Goal: Information Seeking & Learning: Learn about a topic

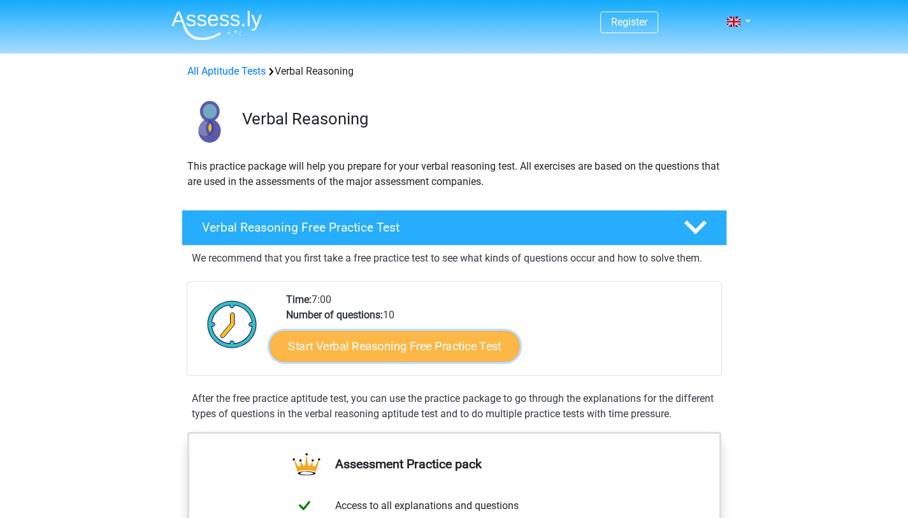
click at [368, 339] on link "Start Verbal Reasoning Free Practice Test" at bounding box center [395, 346] width 250 height 31
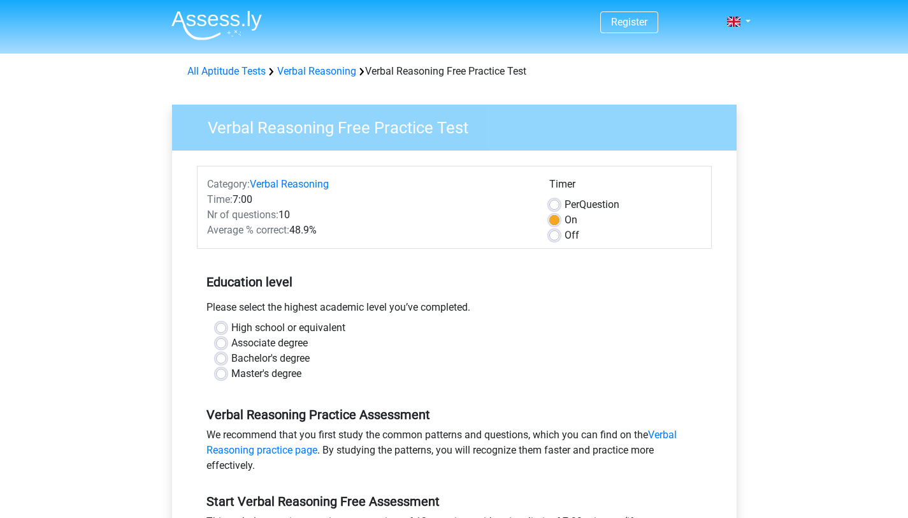
click at [231, 356] on label "Bachelor's degree" at bounding box center [270, 358] width 78 height 15
click at [220, 356] on input "Bachelor's degree" at bounding box center [221, 357] width 10 height 13
radio input "true"
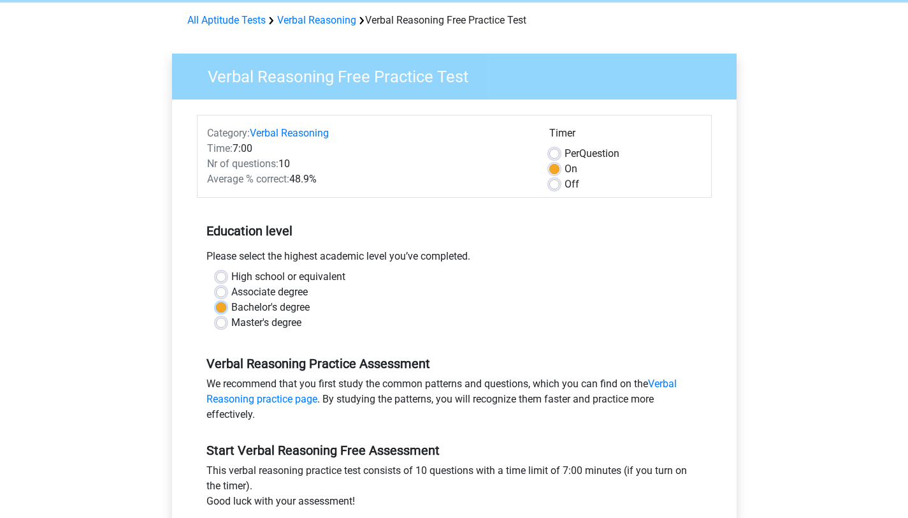
scroll to position [226, 0]
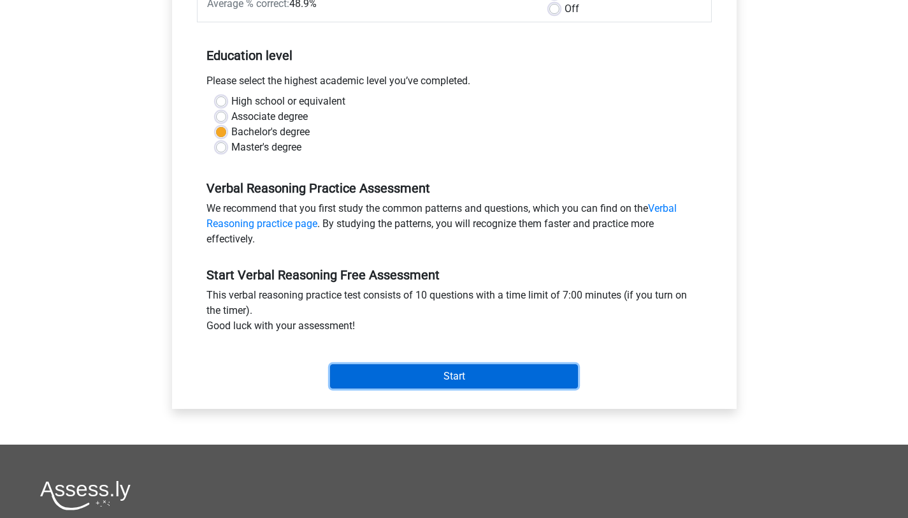
click at [343, 368] on input "Start" at bounding box center [454, 376] width 248 height 24
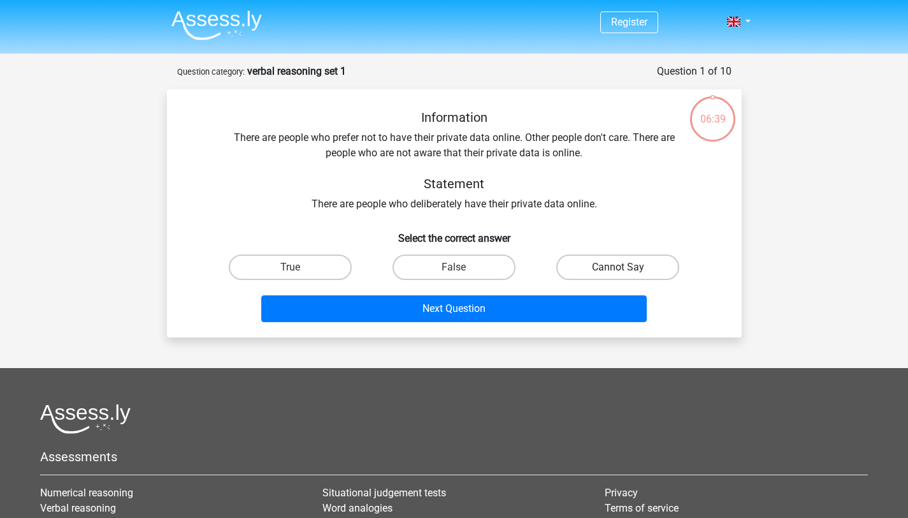
click at [597, 265] on label "Cannot Say" at bounding box center [617, 266] width 123 height 25
click at [618, 267] on input "Cannot Say" at bounding box center [622, 271] width 8 height 8
radio input "true"
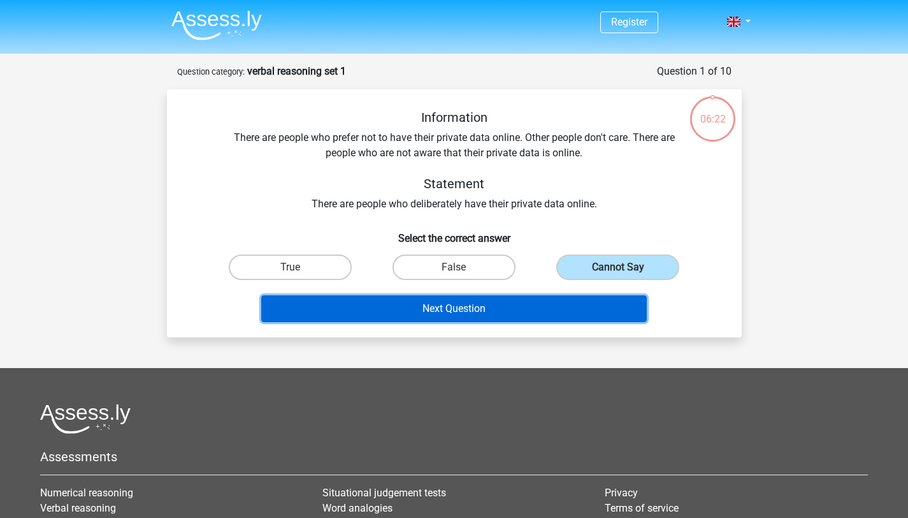
click at [543, 313] on button "Next Question" at bounding box center [454, 308] width 386 height 27
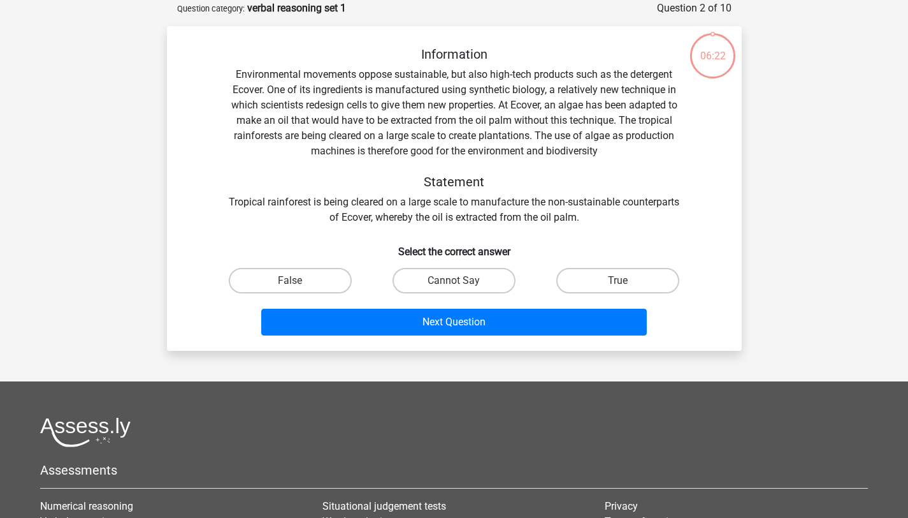
scroll to position [64, 0]
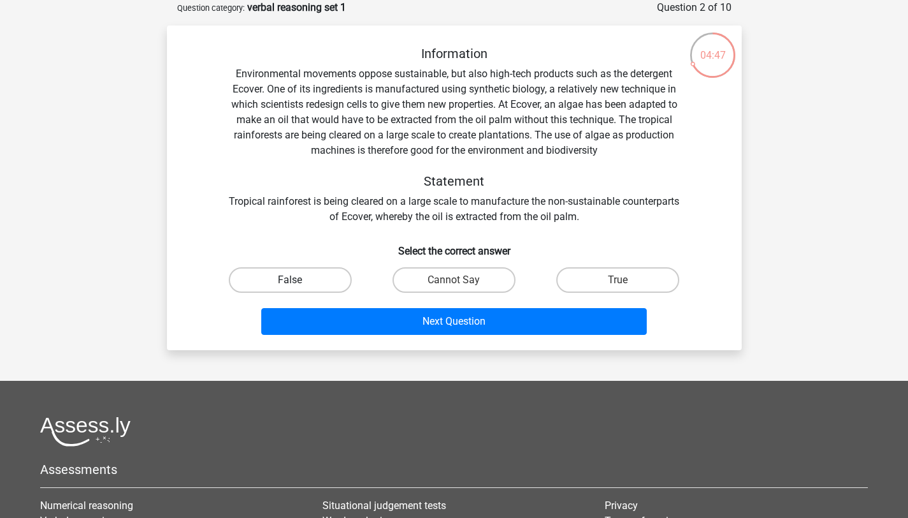
click at [304, 282] on label "False" at bounding box center [290, 279] width 123 height 25
click at [298, 282] on input "False" at bounding box center [294, 284] width 8 height 8
radio input "true"
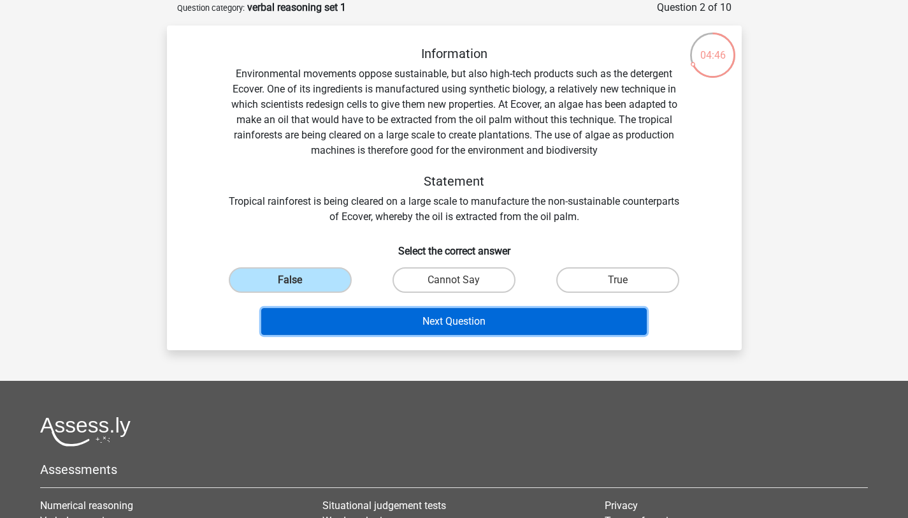
click at [369, 321] on button "Next Question" at bounding box center [454, 321] width 386 height 27
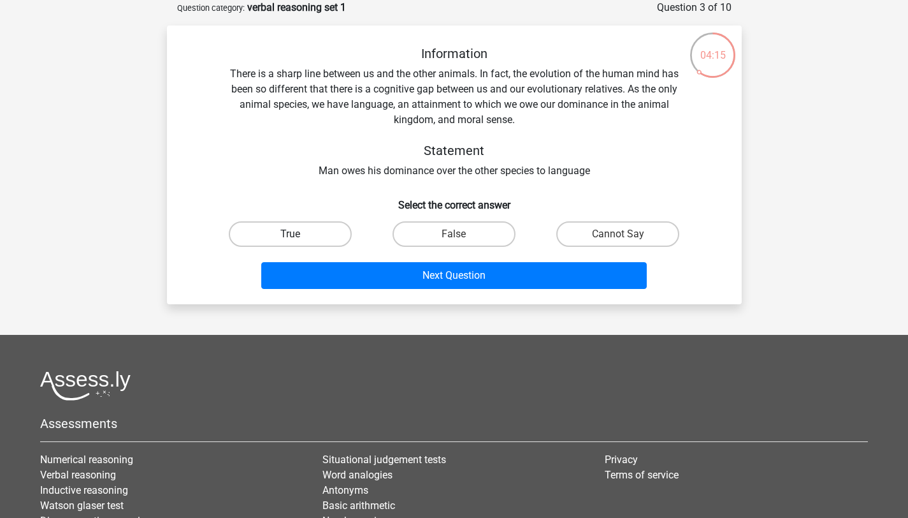
click at [301, 232] on label "True" at bounding box center [290, 233] width 123 height 25
click at [298, 234] on input "True" at bounding box center [294, 238] width 8 height 8
radio input "true"
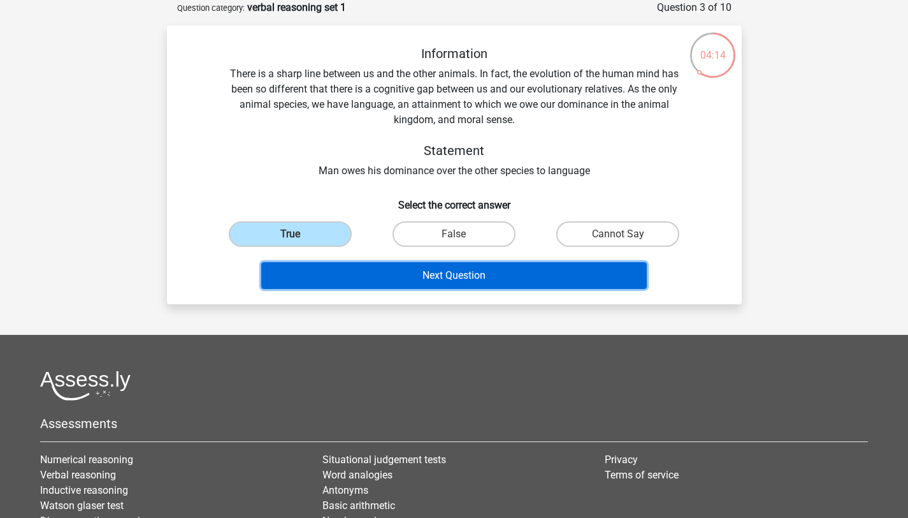
click at [339, 272] on button "Next Question" at bounding box center [454, 275] width 386 height 27
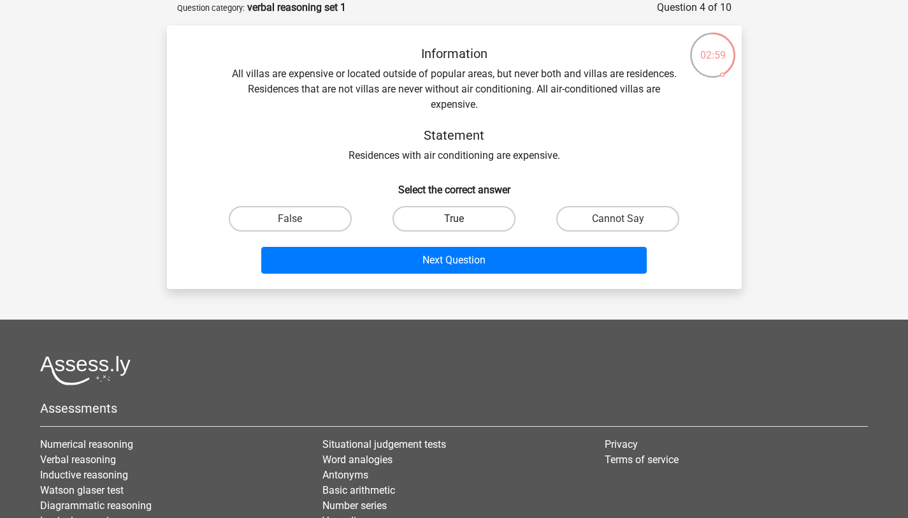
click at [479, 221] on label "True" at bounding box center [454, 218] width 123 height 25
click at [462, 221] on input "True" at bounding box center [458, 223] width 8 height 8
radio input "true"
click at [580, 224] on label "Cannot Say" at bounding box center [617, 218] width 123 height 25
click at [618, 224] on input "Cannot Say" at bounding box center [622, 223] width 8 height 8
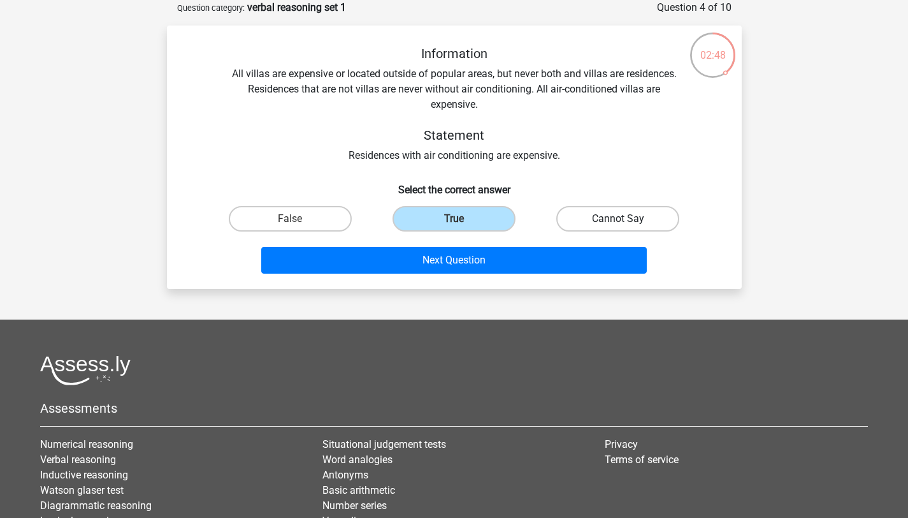
radio input "true"
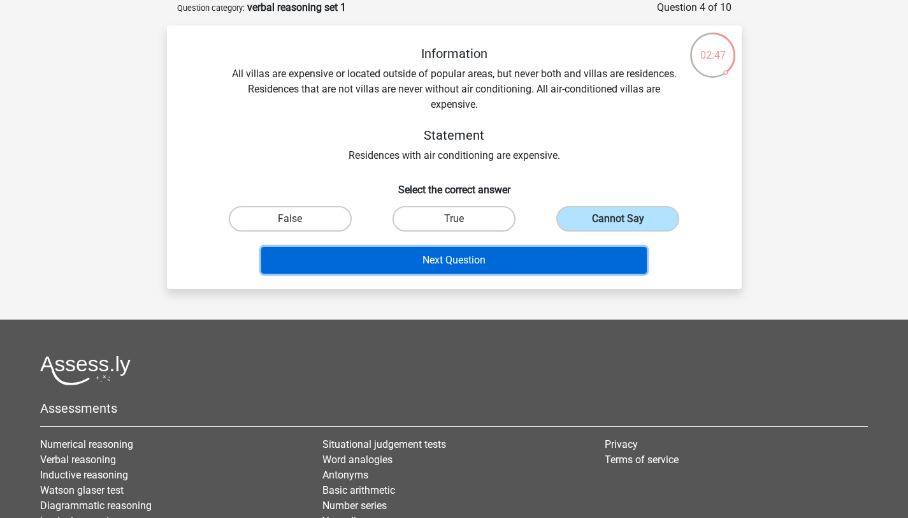
click at [539, 257] on button "Next Question" at bounding box center [454, 260] width 386 height 27
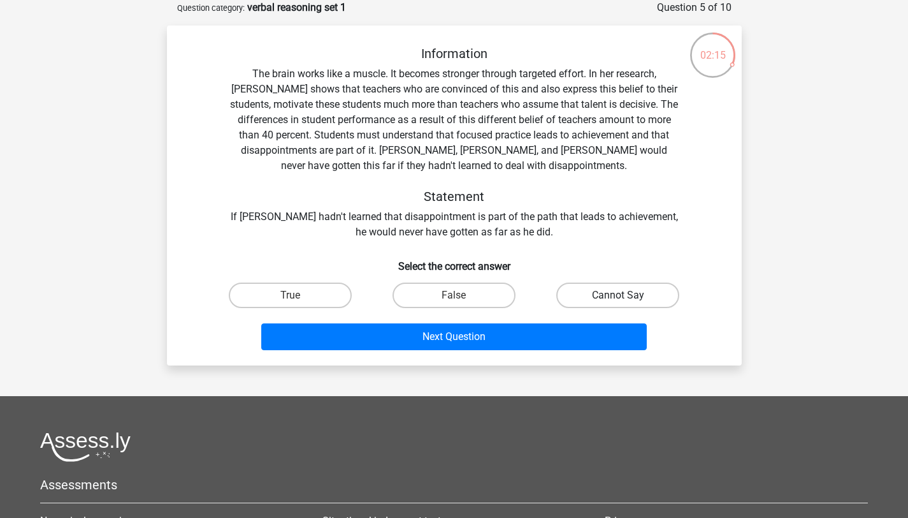
click at [605, 303] on label "Cannot Say" at bounding box center [617, 294] width 123 height 25
click at [618, 303] on input "Cannot Say" at bounding box center [622, 299] width 8 height 8
radio input "true"
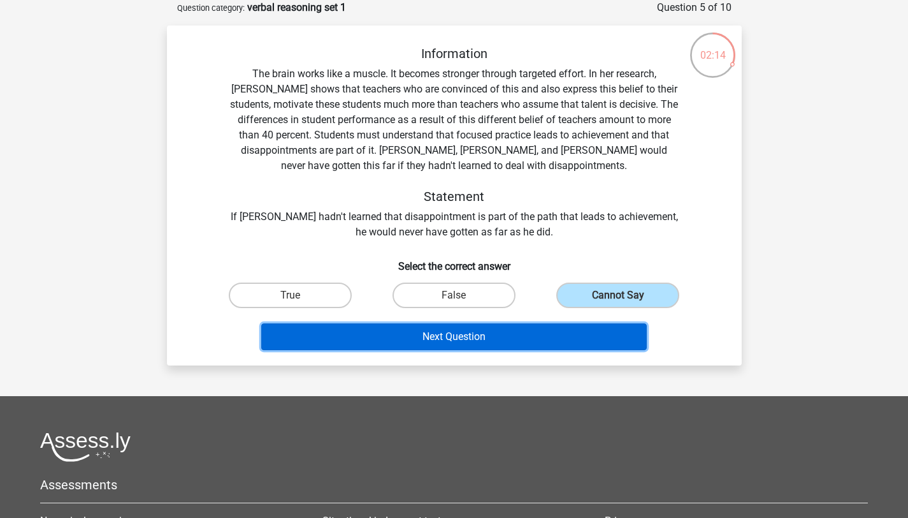
click at [560, 331] on button "Next Question" at bounding box center [454, 336] width 386 height 27
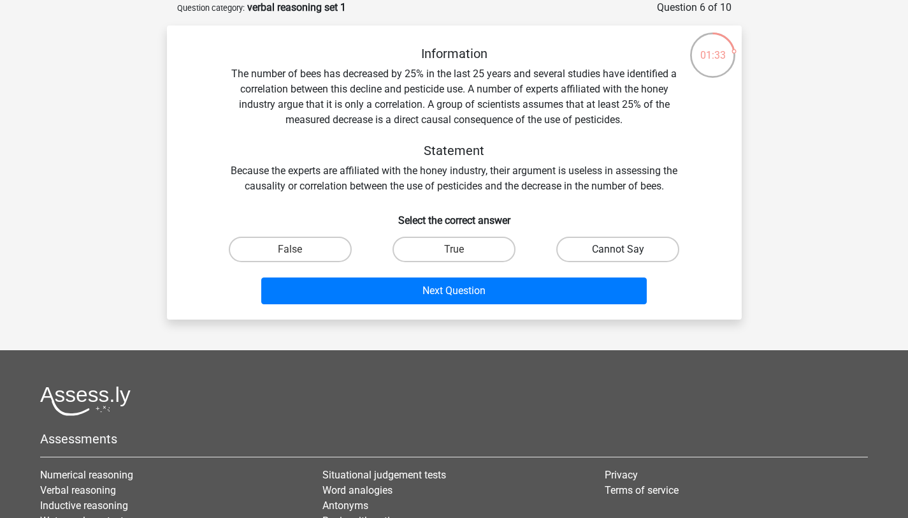
click at [603, 247] on label "Cannot Say" at bounding box center [617, 248] width 123 height 25
click at [618, 249] on input "Cannot Say" at bounding box center [622, 253] width 8 height 8
radio input "true"
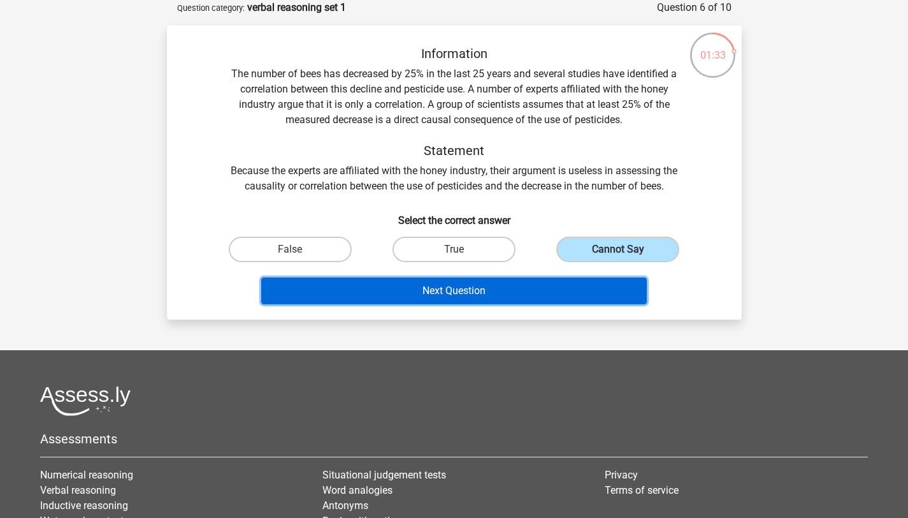
click at [551, 294] on button "Next Question" at bounding box center [454, 290] width 386 height 27
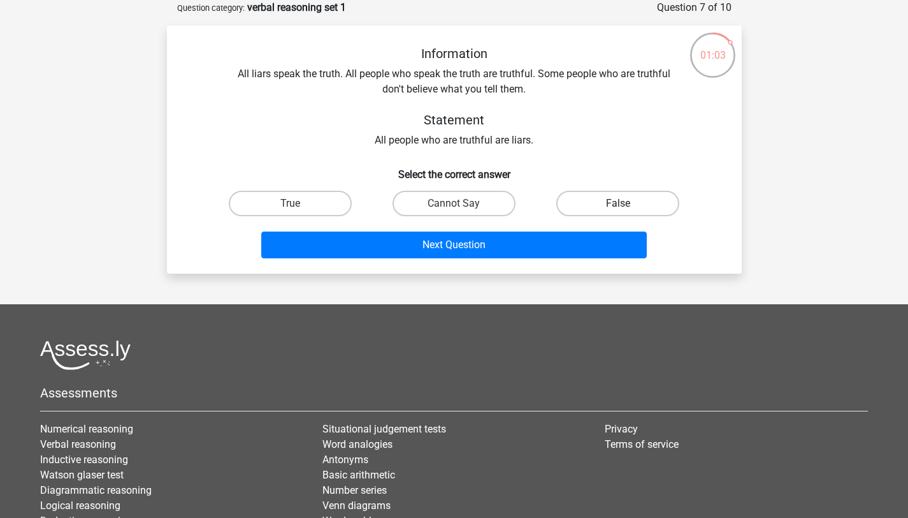
click at [572, 205] on label "False" at bounding box center [617, 203] width 123 height 25
click at [618, 205] on input "False" at bounding box center [622, 207] width 8 height 8
radio input "true"
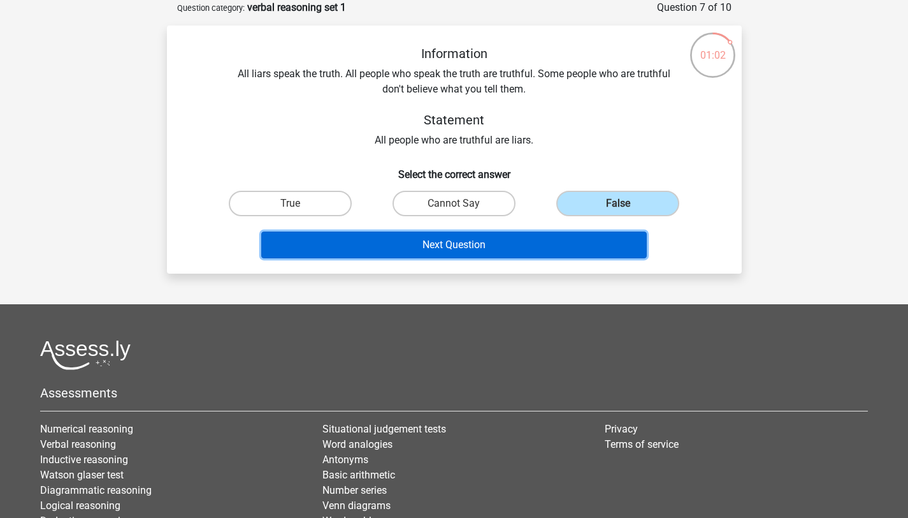
click at [507, 245] on button "Next Question" at bounding box center [454, 244] width 386 height 27
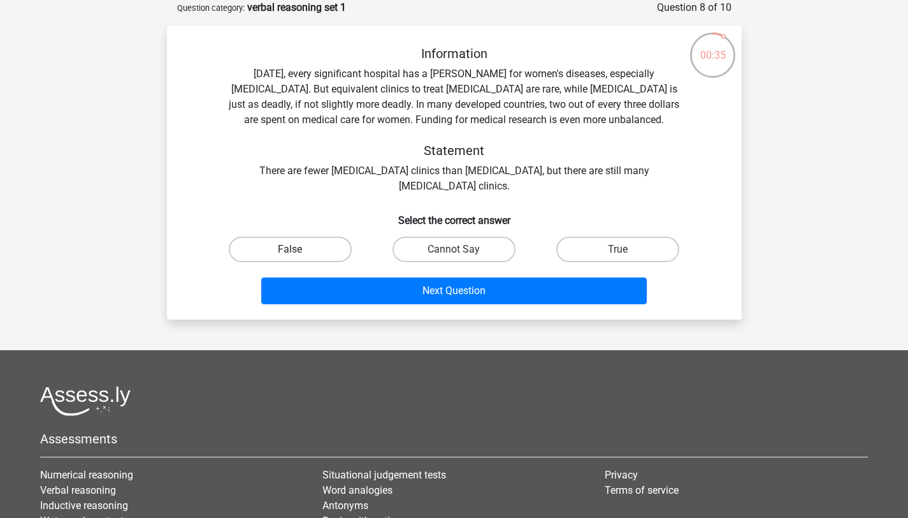
click at [282, 249] on label "False" at bounding box center [290, 248] width 123 height 25
click at [290, 249] on input "False" at bounding box center [294, 253] width 8 height 8
radio input "true"
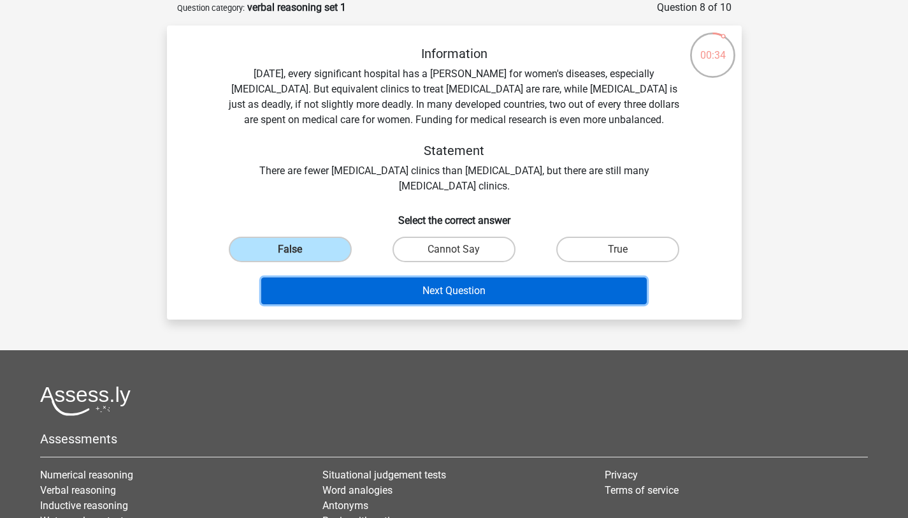
drag, startPoint x: 369, startPoint y: 297, endPoint x: 373, endPoint y: 308, distance: 12.1
click at [373, 308] on div "Next Question" at bounding box center [454, 293] width 492 height 32
click at [374, 290] on button "Next Question" at bounding box center [454, 290] width 386 height 27
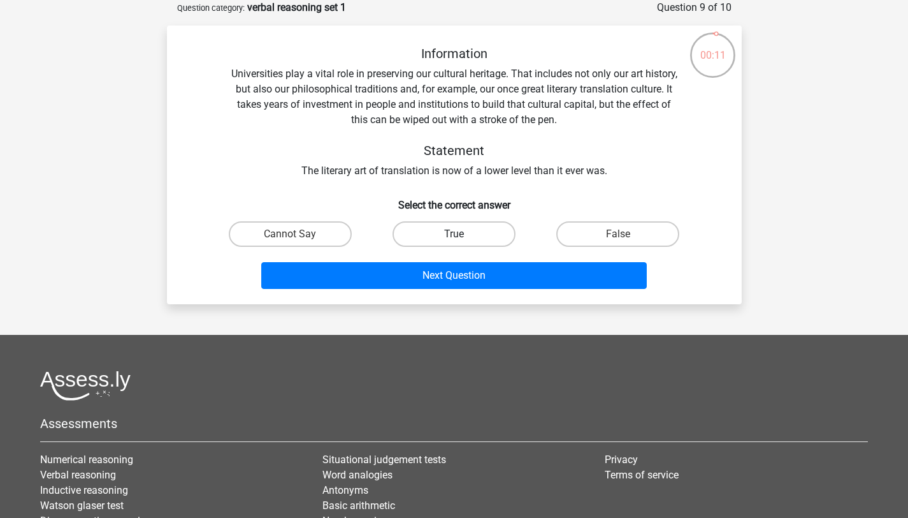
click at [463, 236] on label "True" at bounding box center [454, 233] width 123 height 25
click at [462, 236] on input "True" at bounding box center [458, 238] width 8 height 8
radio input "true"
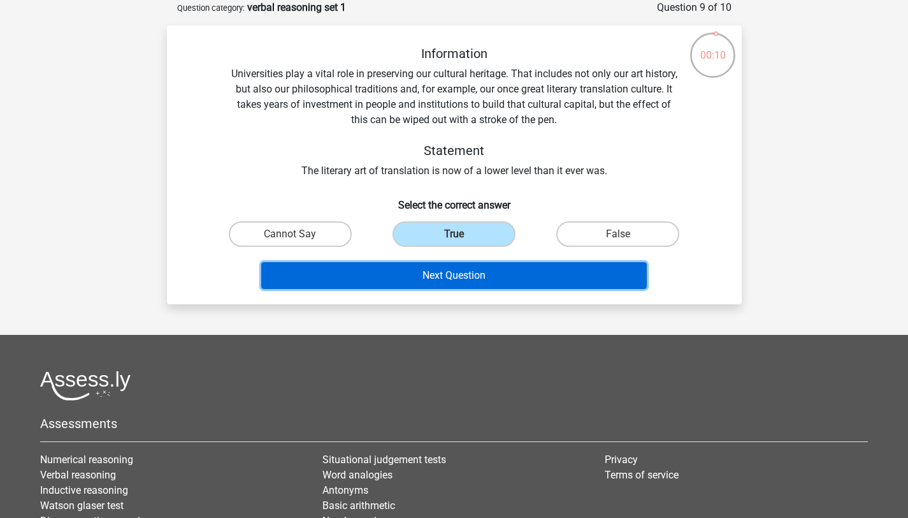
click at [475, 269] on button "Next Question" at bounding box center [454, 275] width 386 height 27
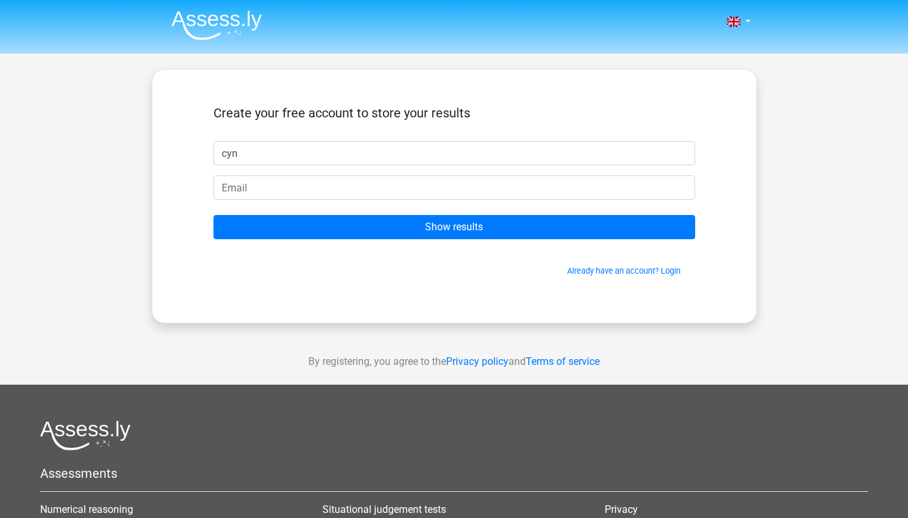
type input "[PERSON_NAME]"
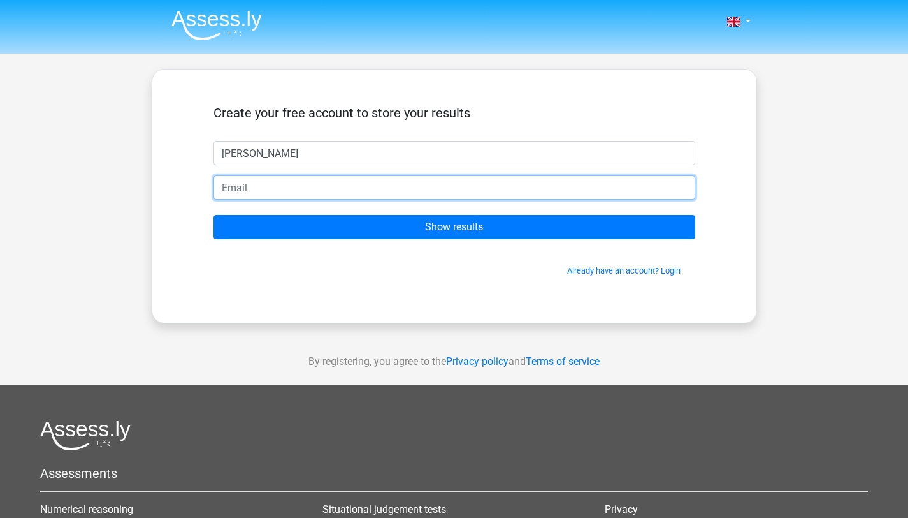
click at [291, 186] on input "email" at bounding box center [455, 187] width 482 height 24
type input "[EMAIL_ADDRESS][DOMAIN_NAME]"
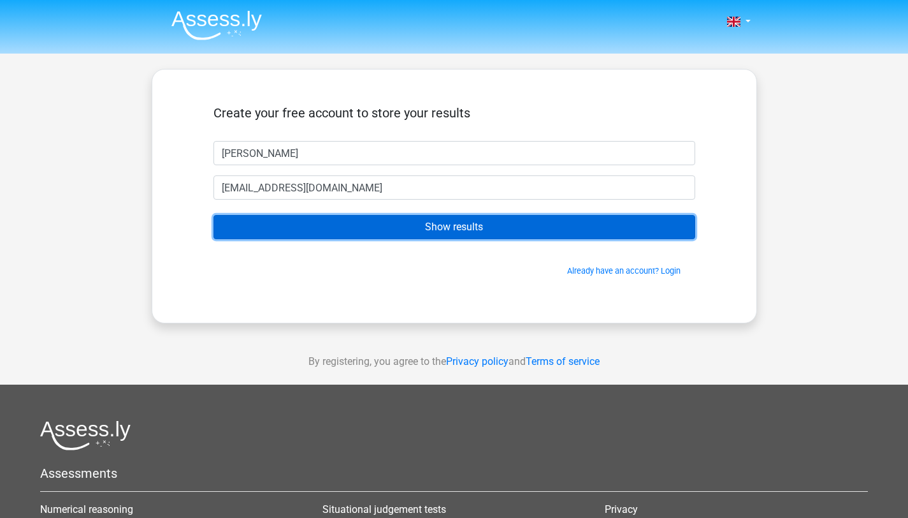
click at [348, 235] on input "Show results" at bounding box center [455, 227] width 482 height 24
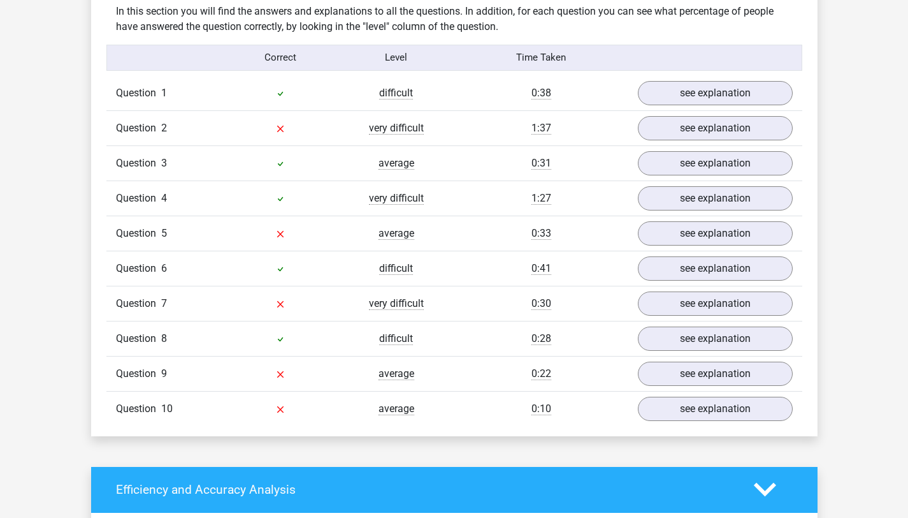
scroll to position [995, 0]
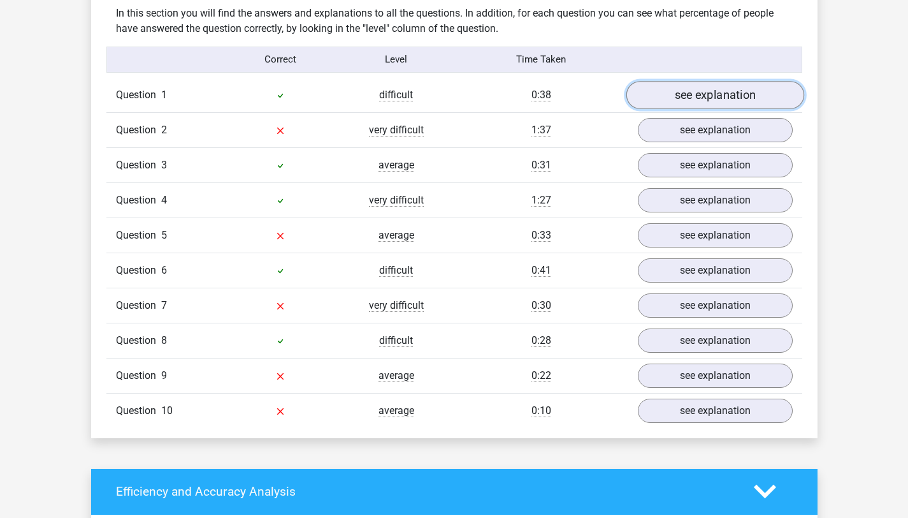
click at [709, 98] on link "see explanation" at bounding box center [715, 95] width 178 height 28
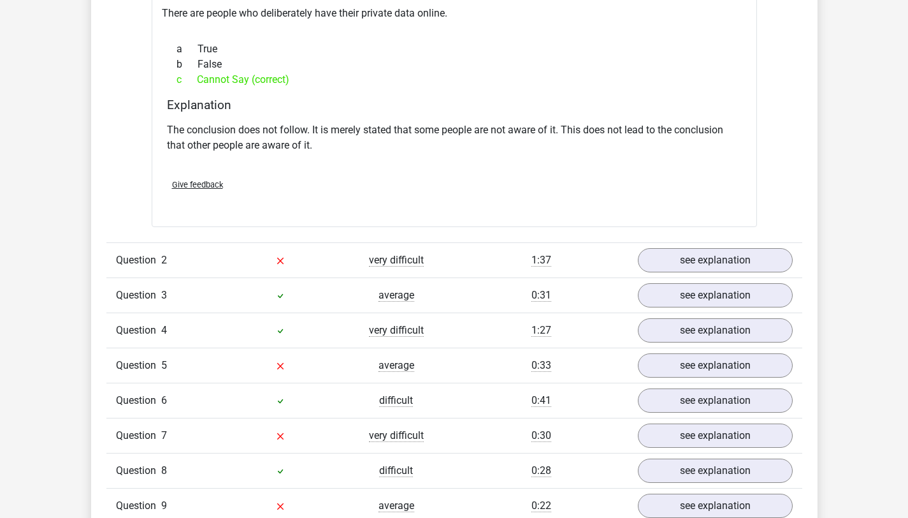
scroll to position [1243, 0]
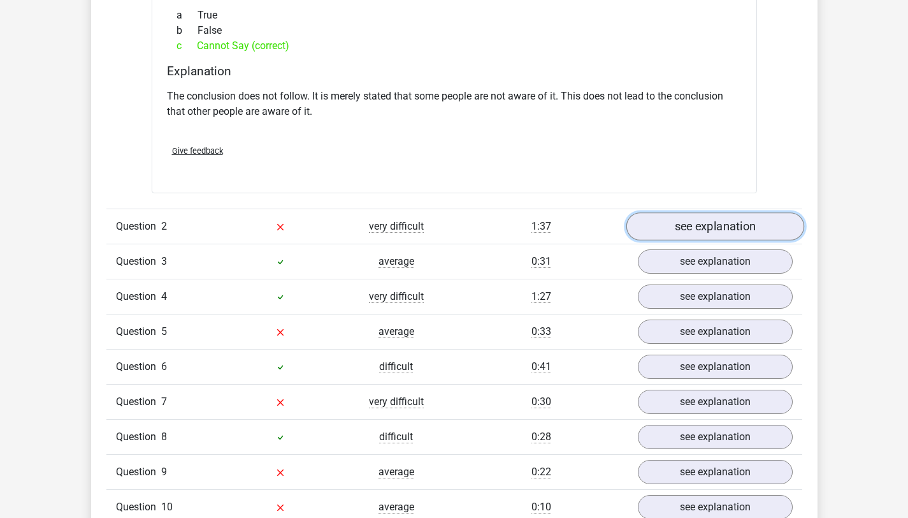
click at [674, 226] on link "see explanation" at bounding box center [715, 226] width 178 height 28
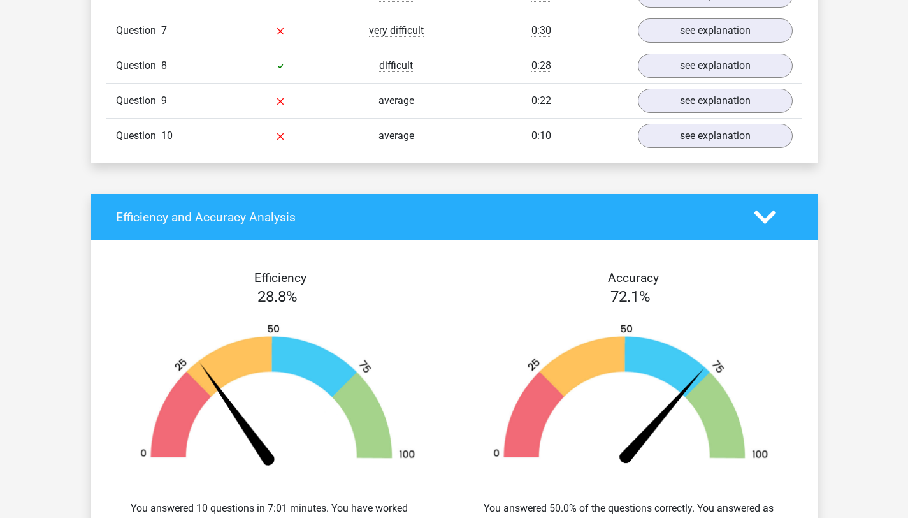
scroll to position [1760, 0]
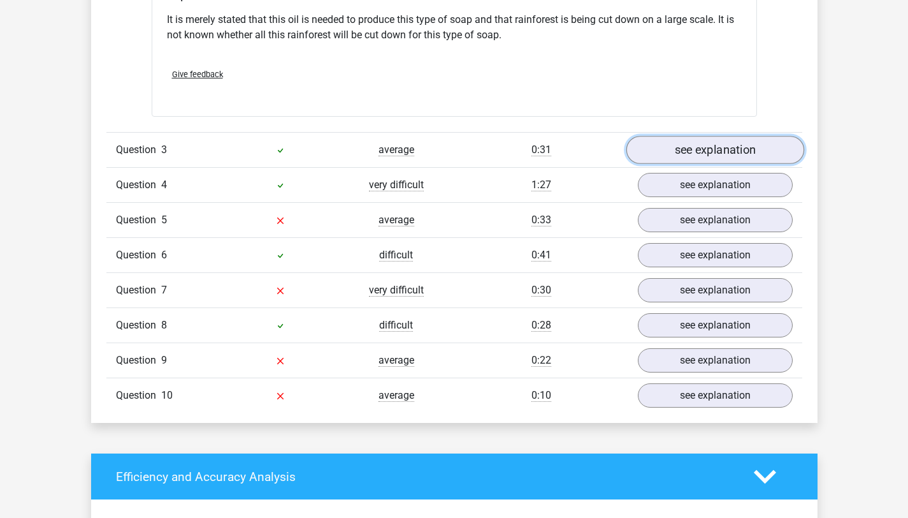
click at [678, 156] on link "see explanation" at bounding box center [715, 150] width 178 height 28
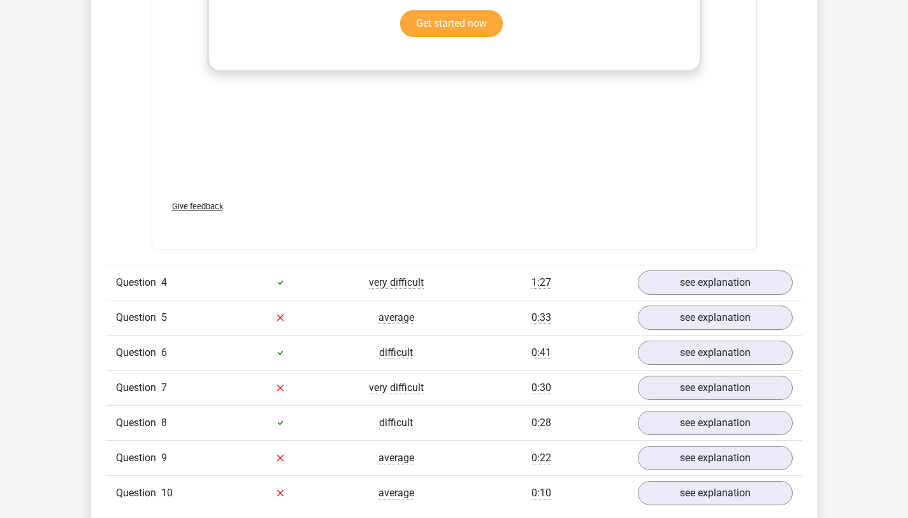
scroll to position [2549, 0]
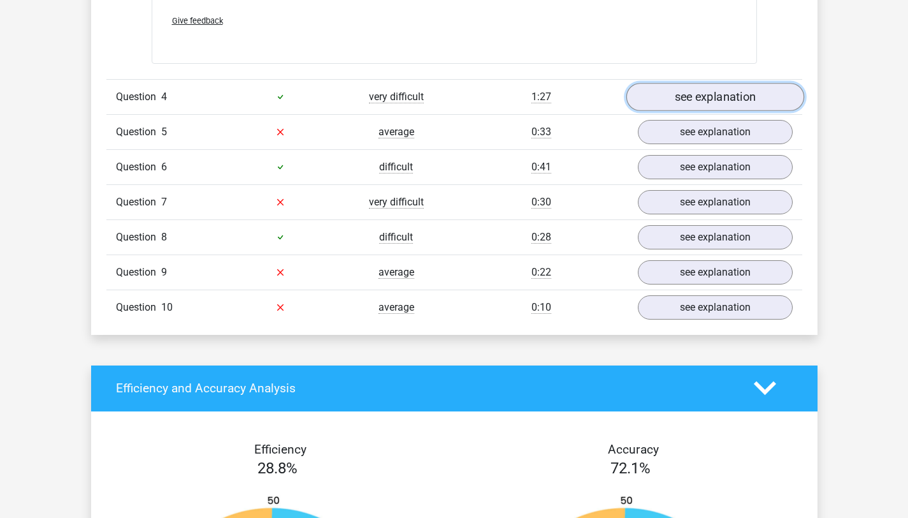
click at [693, 105] on link "see explanation" at bounding box center [715, 97] width 178 height 28
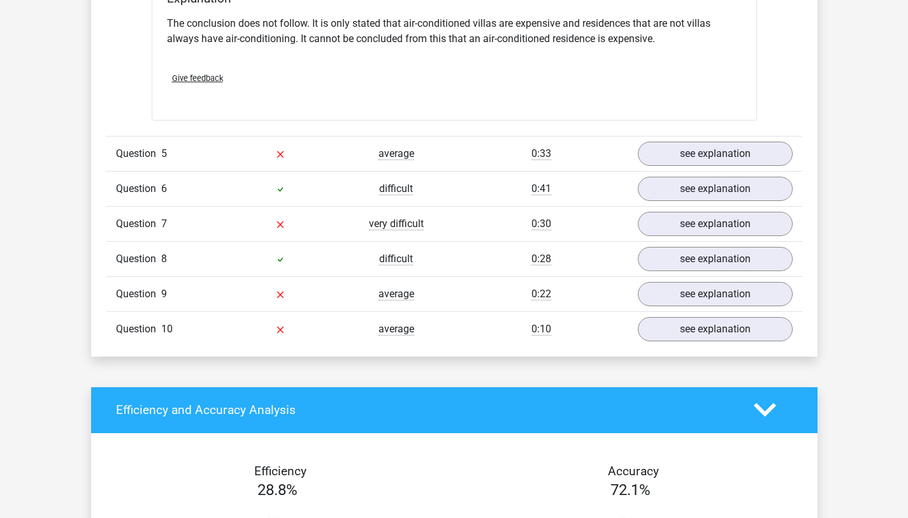
scroll to position [2900, 0]
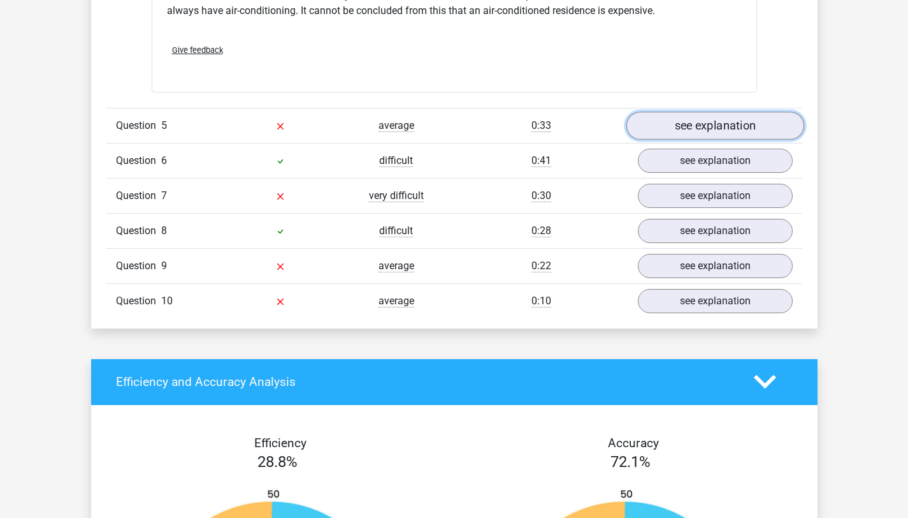
click at [690, 124] on link "see explanation" at bounding box center [715, 126] width 178 height 28
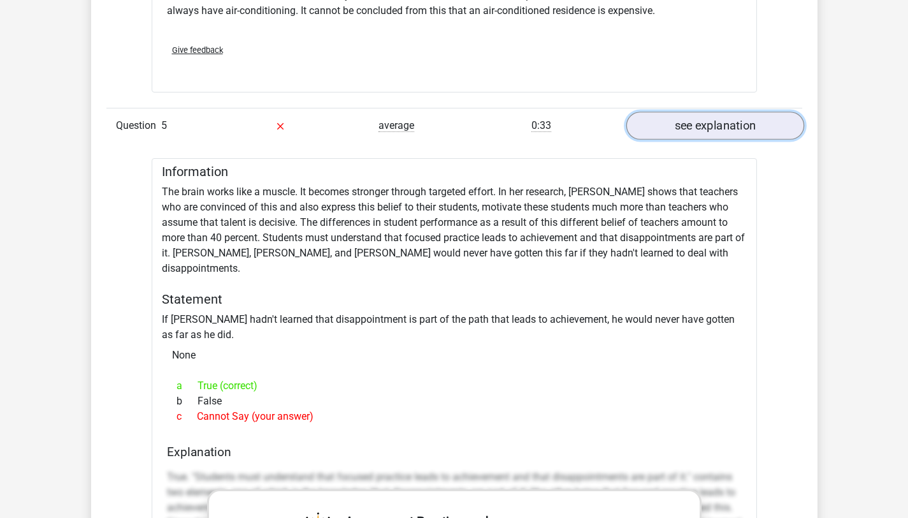
click at [692, 124] on link "see explanation" at bounding box center [715, 126] width 178 height 28
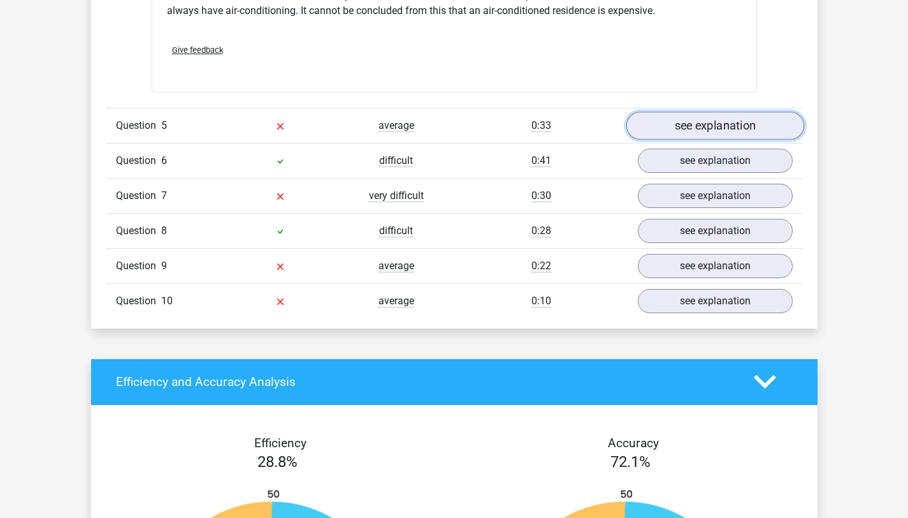
click at [692, 124] on link "see explanation" at bounding box center [715, 126] width 178 height 28
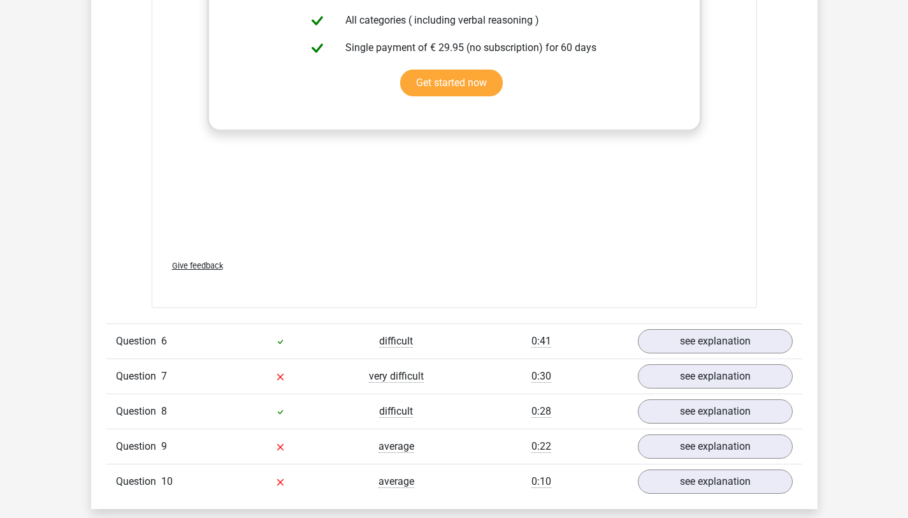
scroll to position [3637, 0]
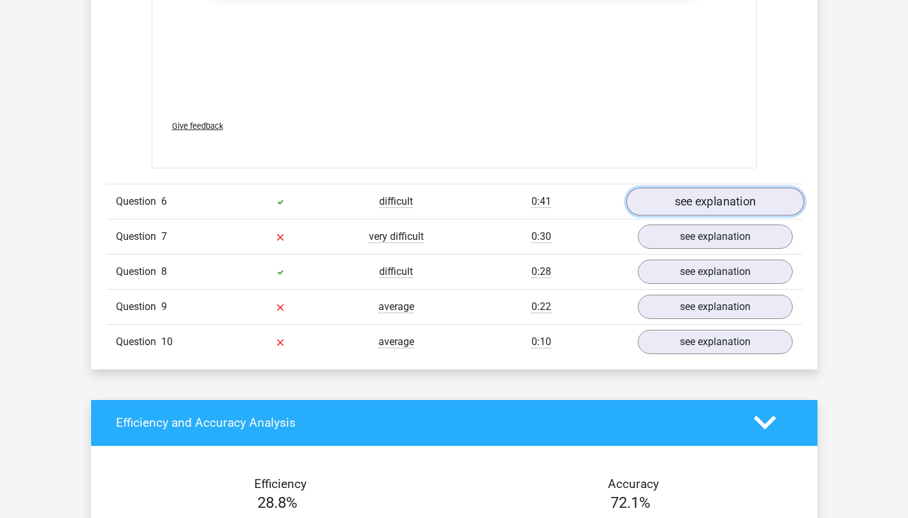
click at [684, 193] on link "see explanation" at bounding box center [715, 201] width 178 height 28
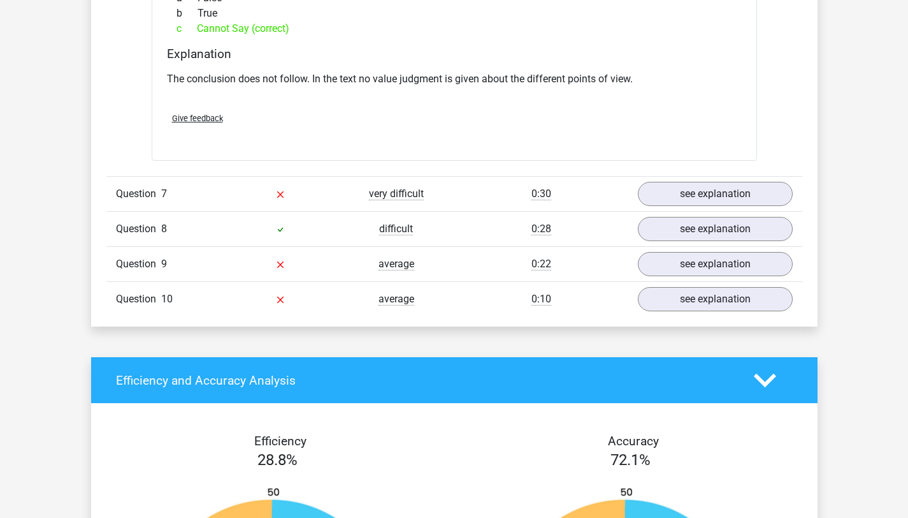
scroll to position [4128, 0]
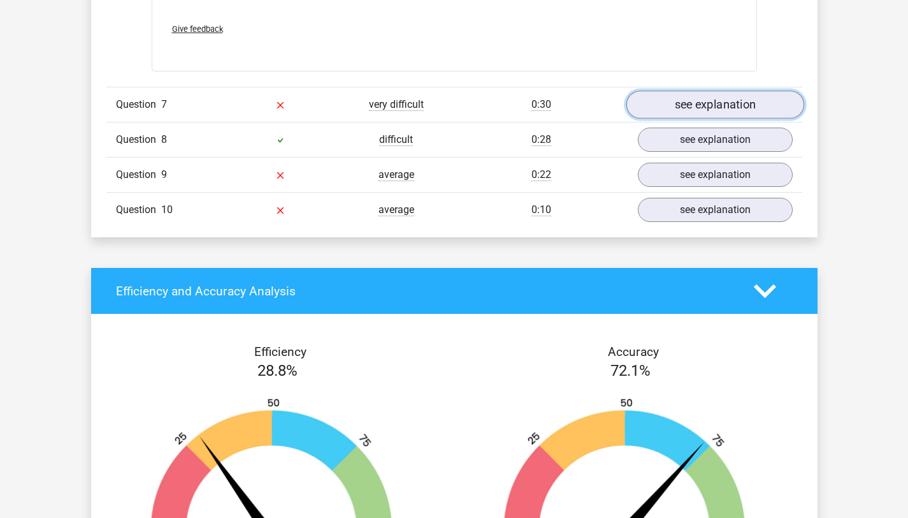
click at [668, 96] on link "see explanation" at bounding box center [715, 105] width 178 height 28
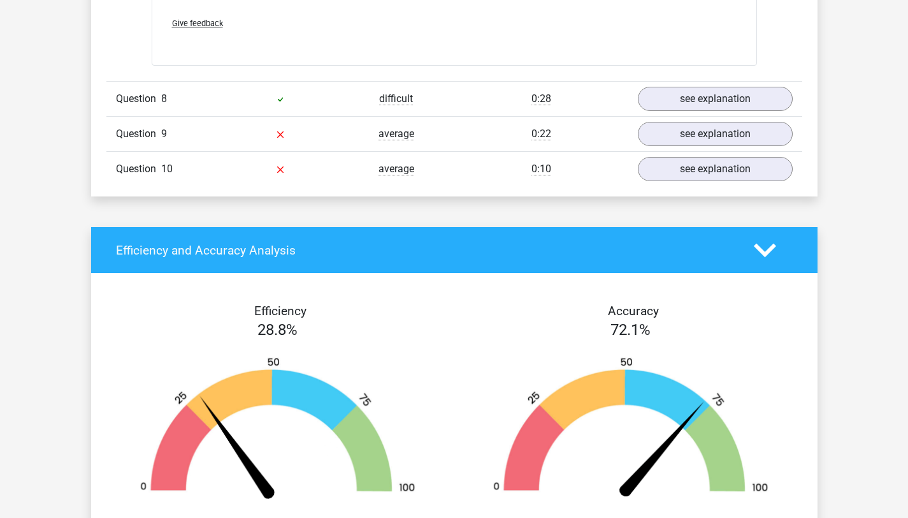
scroll to position [4838, 0]
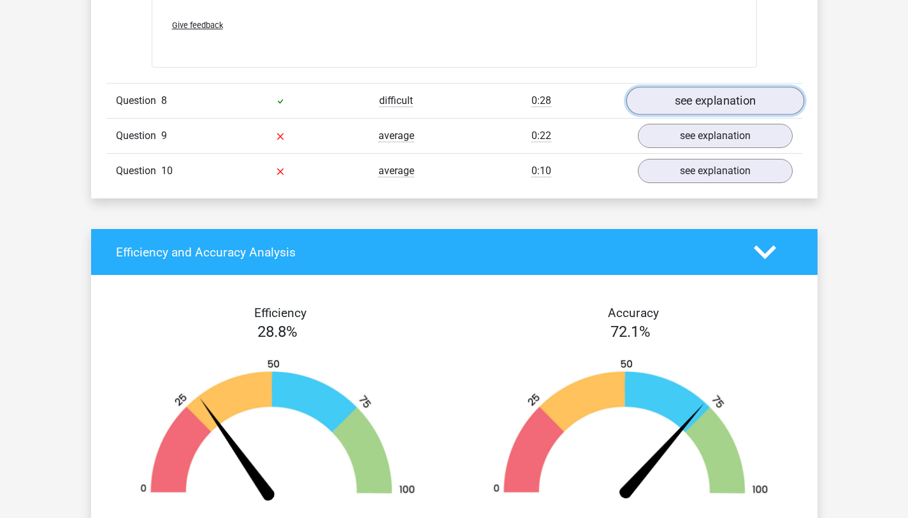
click at [675, 87] on link "see explanation" at bounding box center [715, 101] width 178 height 28
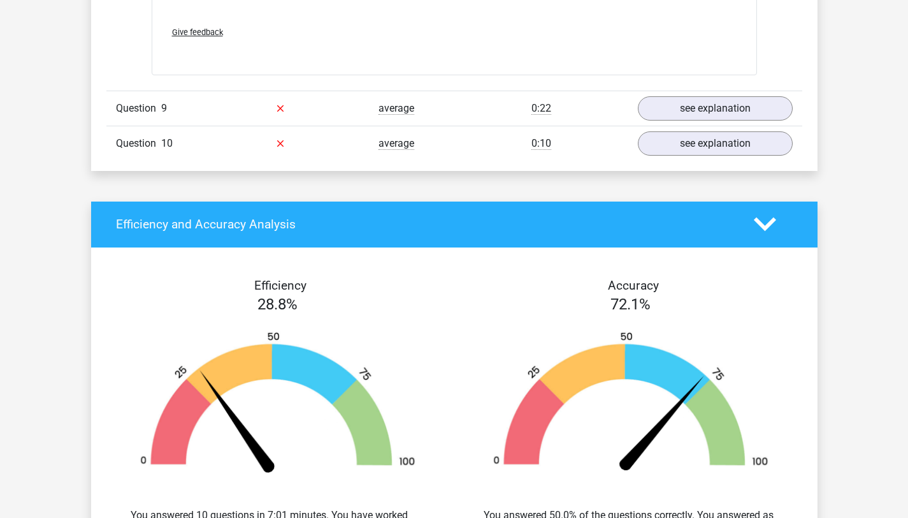
scroll to position [5226, 0]
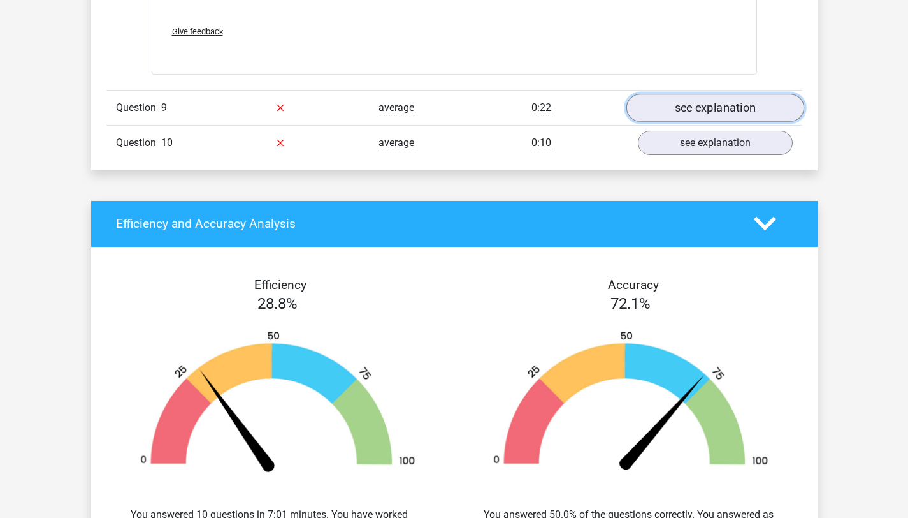
click at [681, 94] on link "see explanation" at bounding box center [715, 108] width 178 height 28
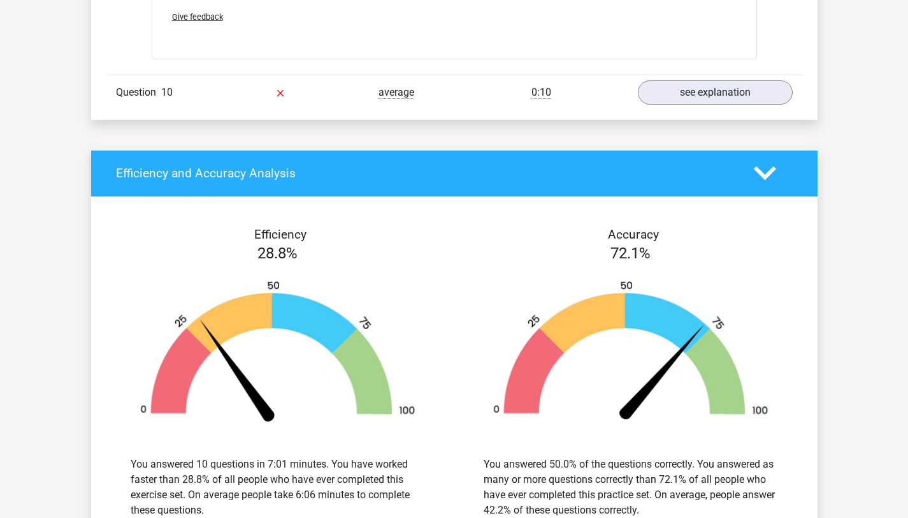
scroll to position [5964, 0]
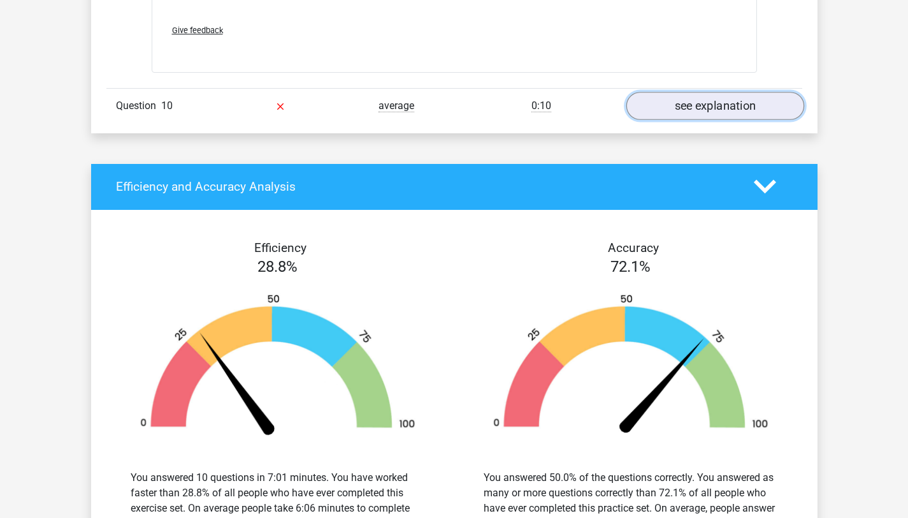
click at [676, 92] on link "see explanation" at bounding box center [715, 106] width 178 height 28
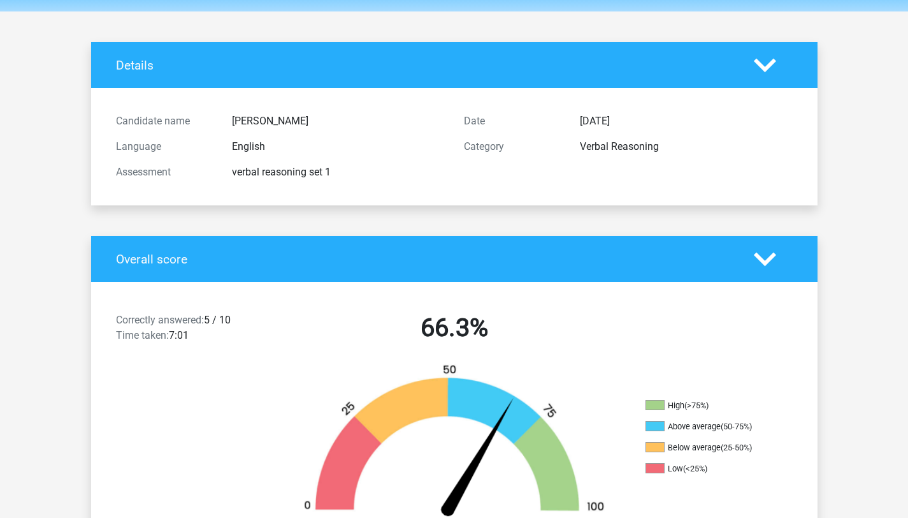
scroll to position [0, 0]
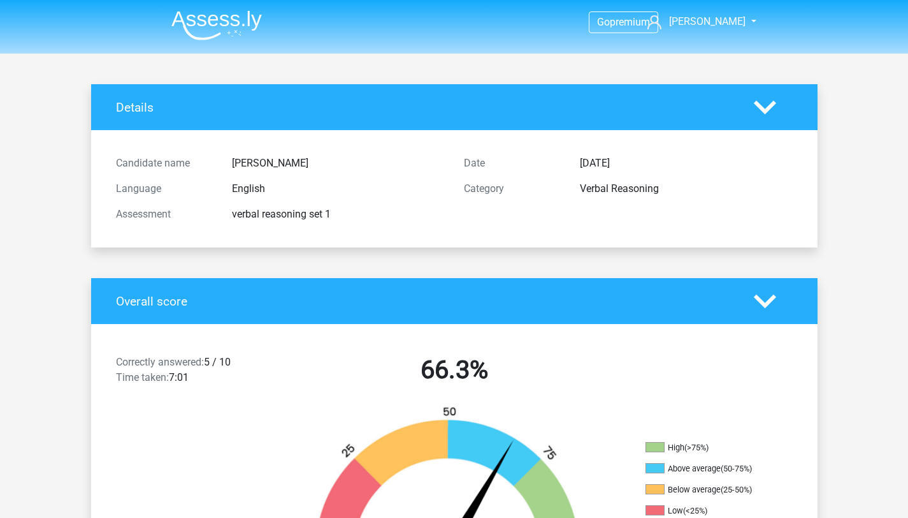
click at [223, 17] on img at bounding box center [216, 25] width 91 height 30
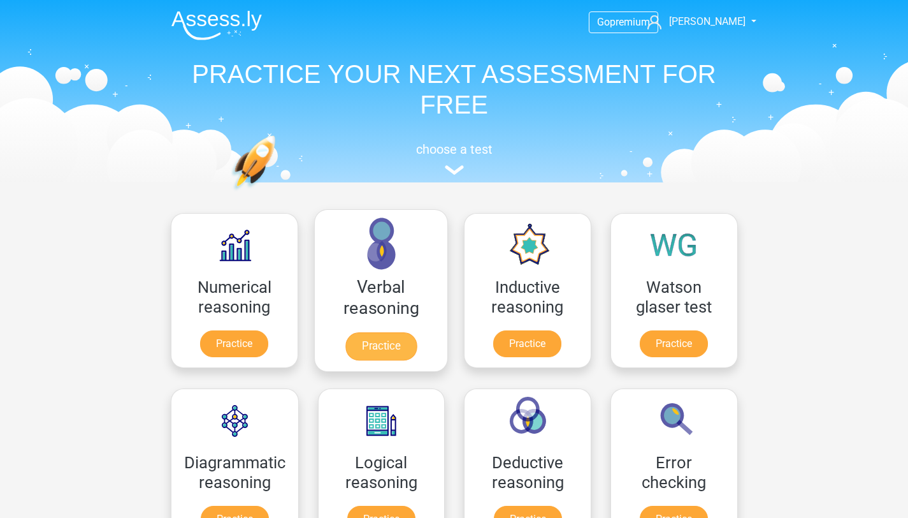
scroll to position [129, 0]
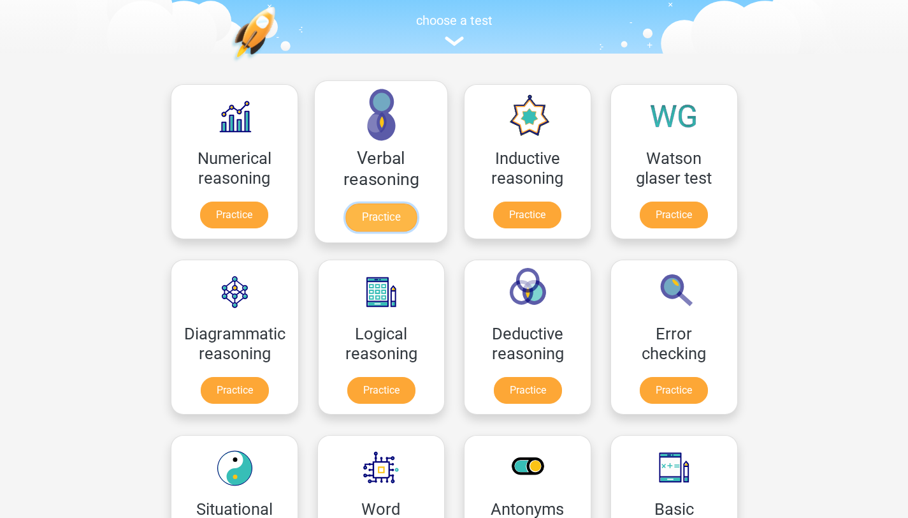
click at [361, 220] on link "Practice" at bounding box center [380, 217] width 71 height 28
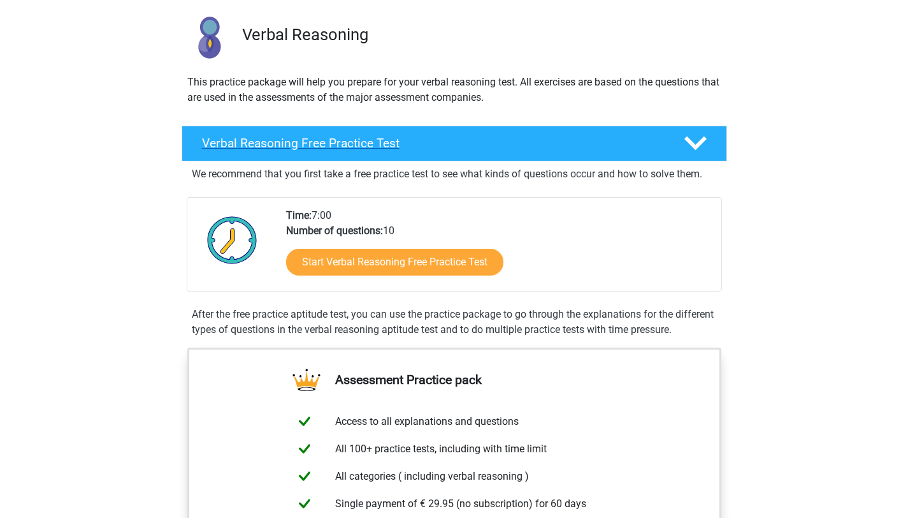
scroll to position [93, 0]
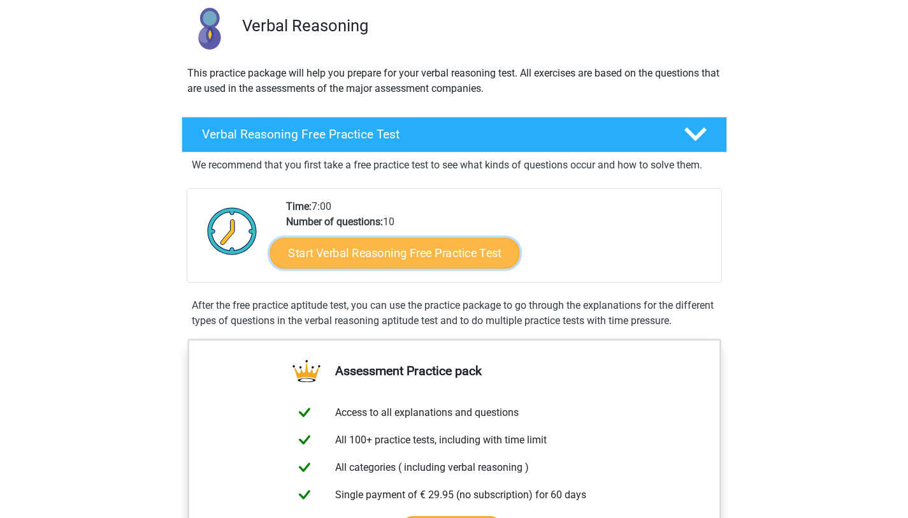
click at [395, 259] on link "Start Verbal Reasoning Free Practice Test" at bounding box center [395, 253] width 250 height 31
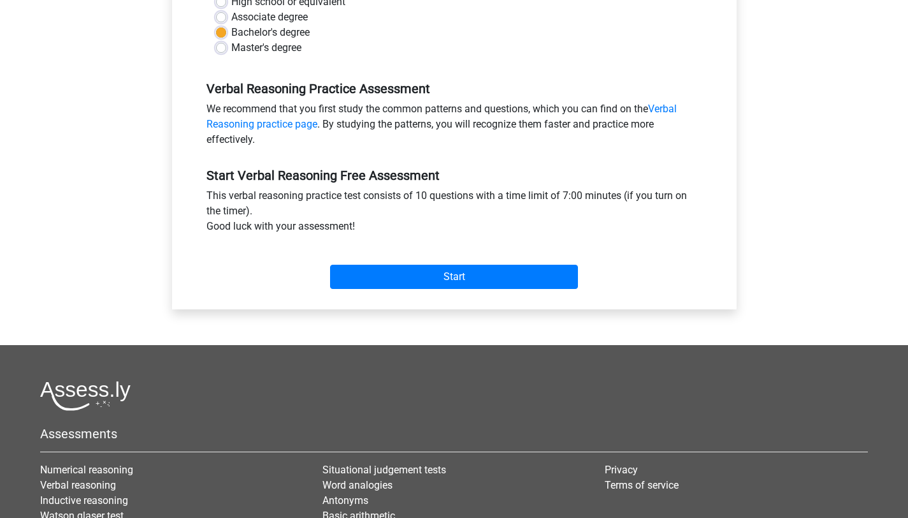
scroll to position [357, 0]
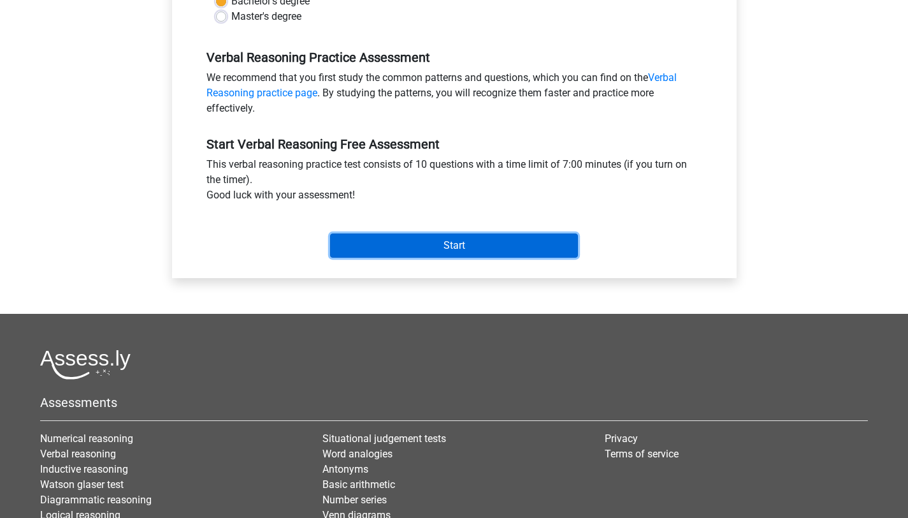
click at [402, 240] on input "Start" at bounding box center [454, 245] width 248 height 24
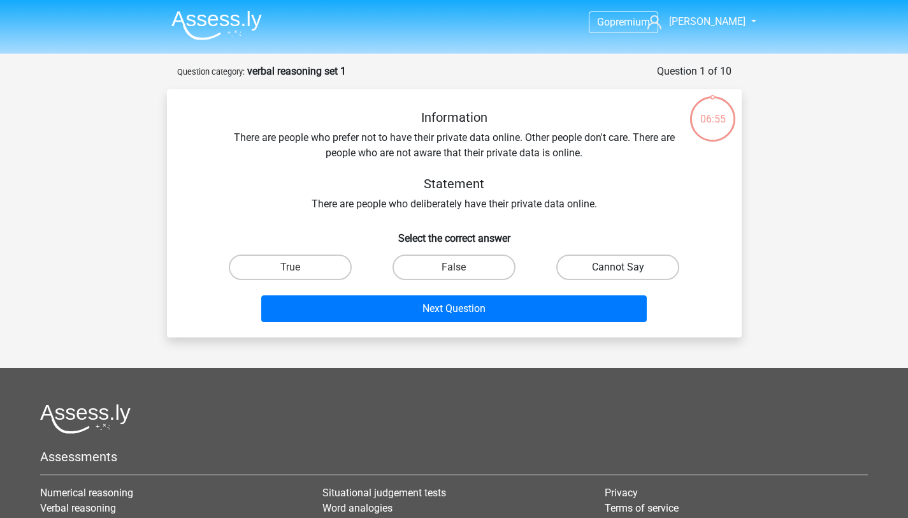
click at [609, 273] on label "Cannot Say" at bounding box center [617, 266] width 123 height 25
click at [618, 273] on input "Cannot Say" at bounding box center [622, 271] width 8 height 8
radio input "true"
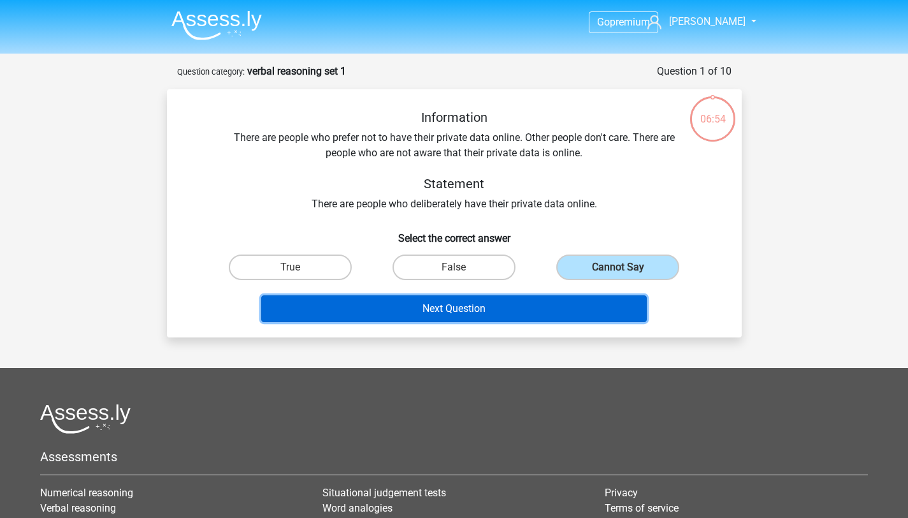
click at [567, 315] on button "Next Question" at bounding box center [454, 308] width 386 height 27
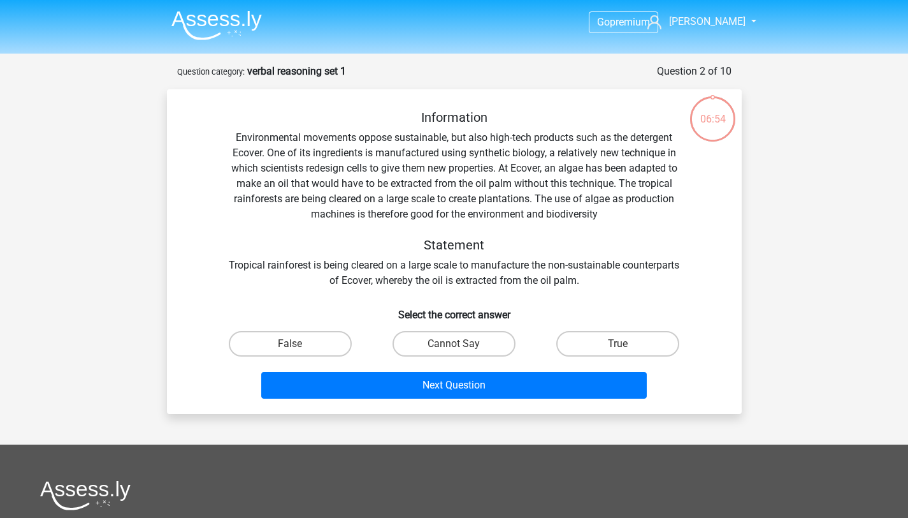
scroll to position [64, 0]
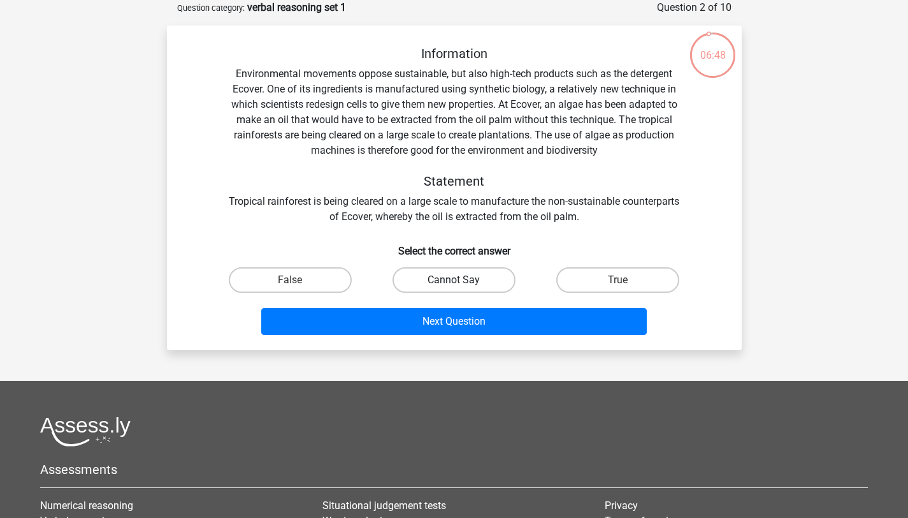
click at [450, 280] on label "Cannot Say" at bounding box center [454, 279] width 123 height 25
click at [454, 280] on input "Cannot Say" at bounding box center [458, 284] width 8 height 8
radio input "true"
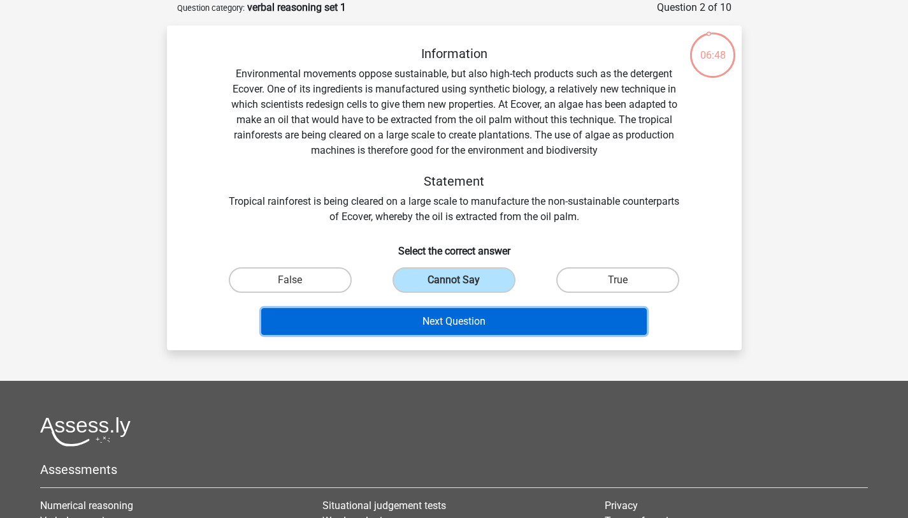
click at [461, 319] on button "Next Question" at bounding box center [454, 321] width 386 height 27
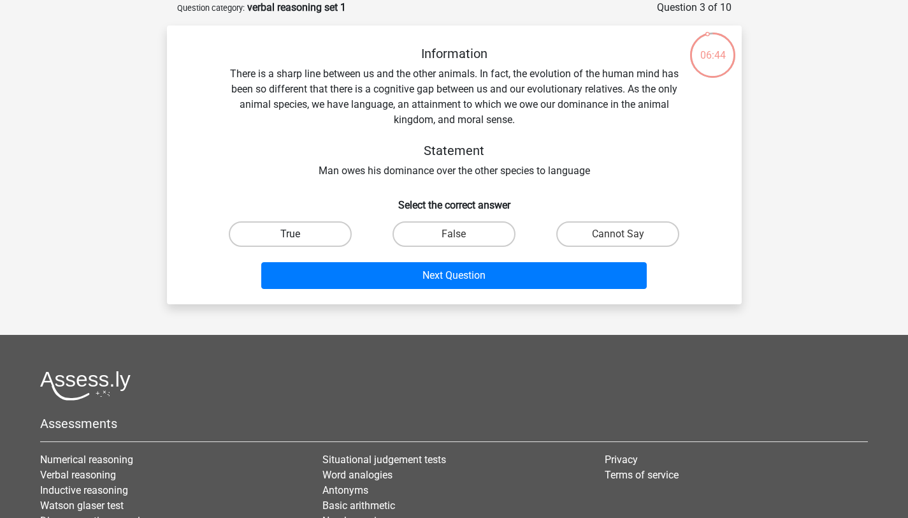
click at [311, 237] on label "True" at bounding box center [290, 233] width 123 height 25
click at [298, 237] on input "True" at bounding box center [294, 238] width 8 height 8
radio input "true"
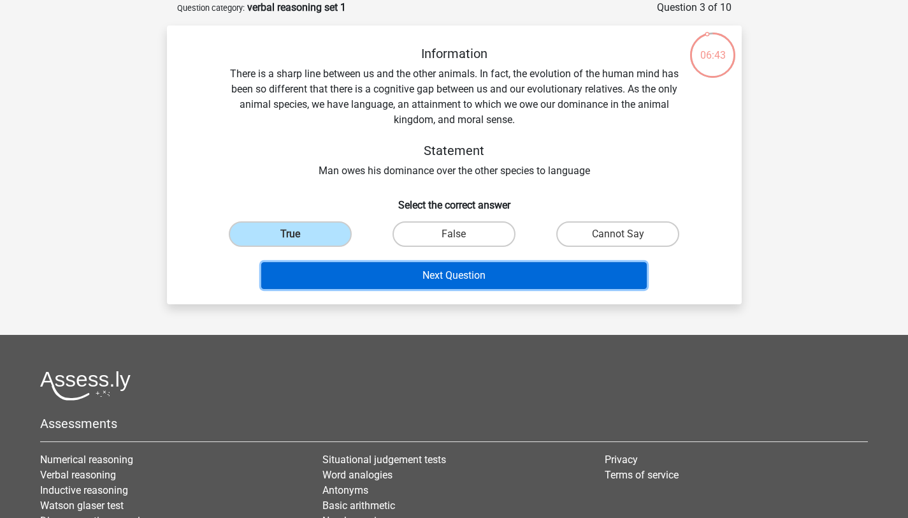
click at [366, 273] on button "Next Question" at bounding box center [454, 275] width 386 height 27
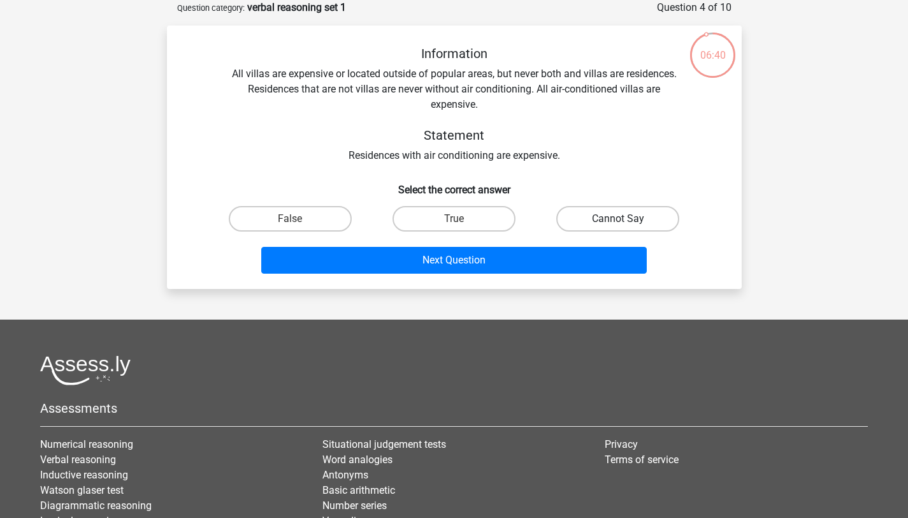
click at [590, 223] on label "Cannot Say" at bounding box center [617, 218] width 123 height 25
click at [618, 223] on input "Cannot Say" at bounding box center [622, 223] width 8 height 8
radio input "true"
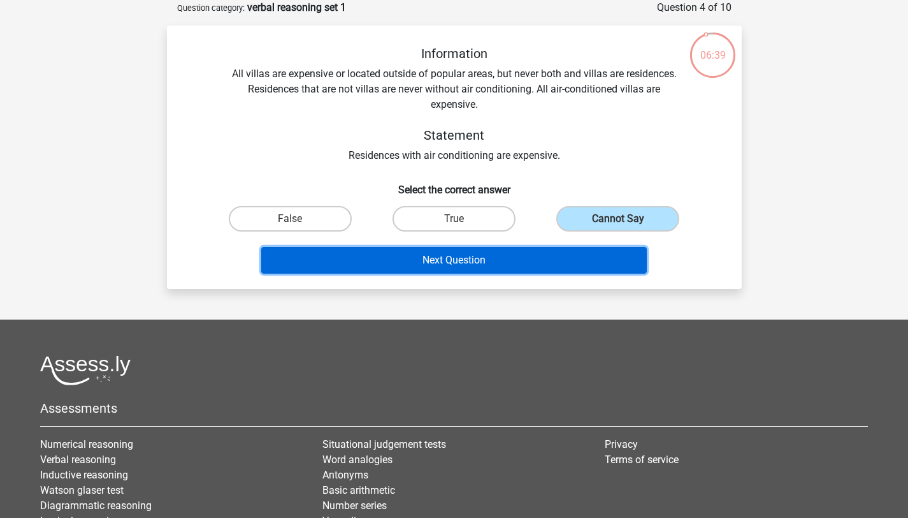
click at [535, 259] on button "Next Question" at bounding box center [454, 260] width 386 height 27
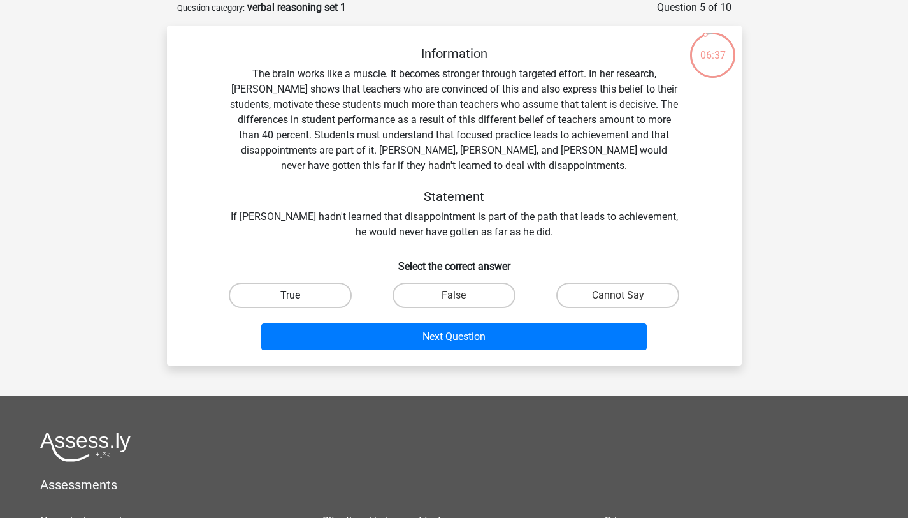
click at [331, 287] on label "True" at bounding box center [290, 294] width 123 height 25
click at [298, 295] on input "True" at bounding box center [294, 299] width 8 height 8
radio input "true"
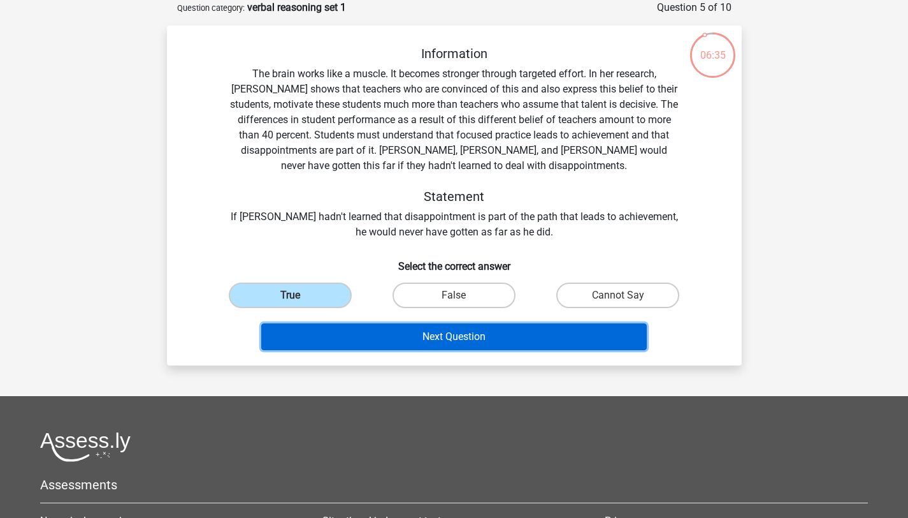
click at [379, 337] on button "Next Question" at bounding box center [454, 336] width 386 height 27
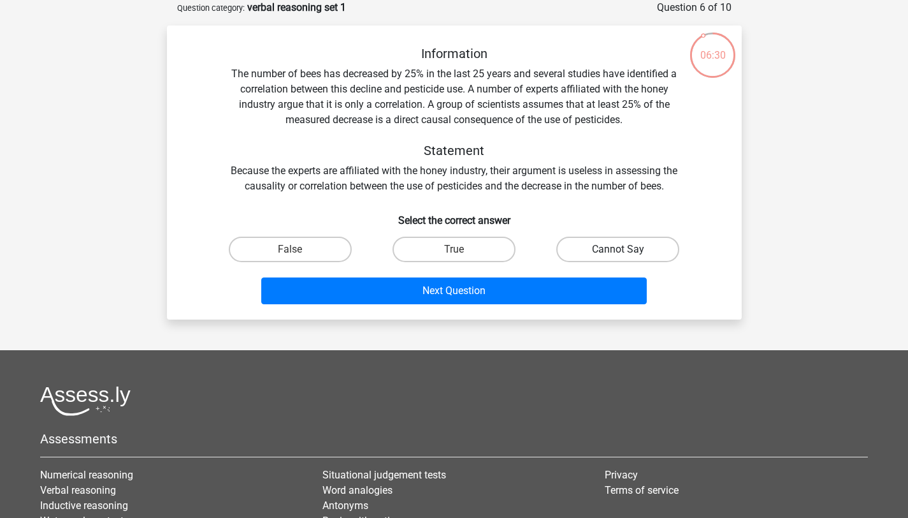
click at [627, 250] on label "Cannot Say" at bounding box center [617, 248] width 123 height 25
click at [627, 250] on input "Cannot Say" at bounding box center [622, 253] width 8 height 8
radio input "true"
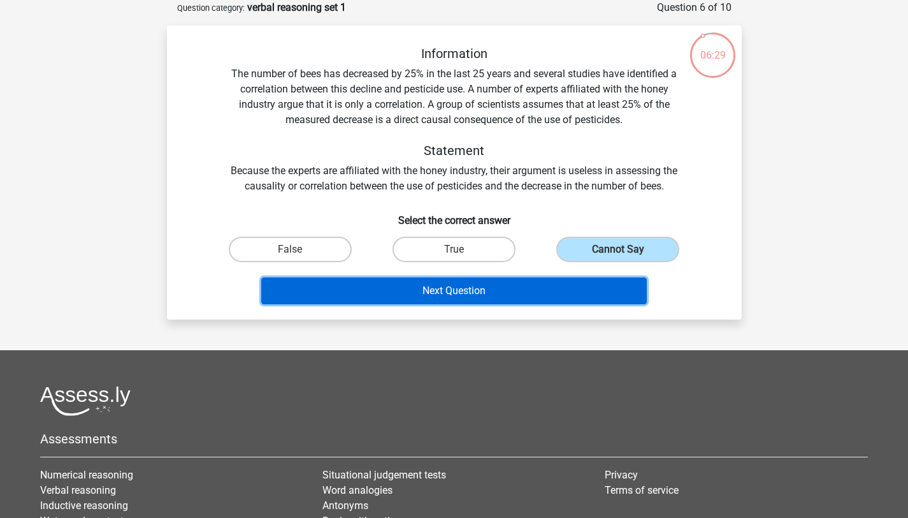
click at [567, 281] on button "Next Question" at bounding box center [454, 290] width 386 height 27
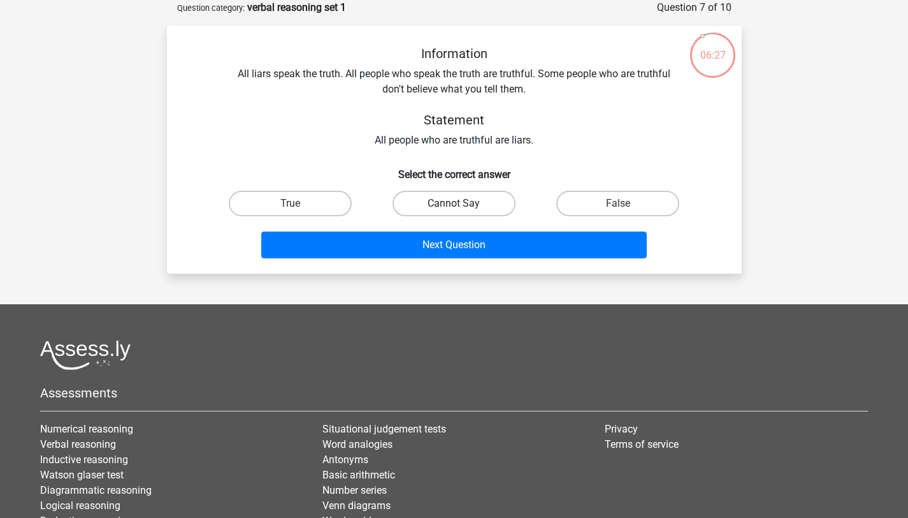
click at [446, 210] on label "Cannot Say" at bounding box center [454, 203] width 123 height 25
click at [454, 210] on input "Cannot Say" at bounding box center [458, 207] width 8 height 8
radio input "true"
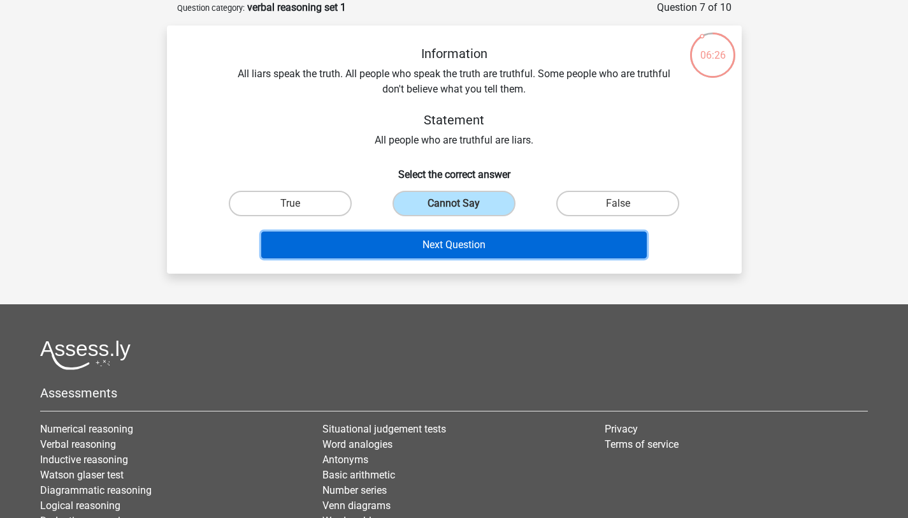
click at [444, 242] on button "Next Question" at bounding box center [454, 244] width 386 height 27
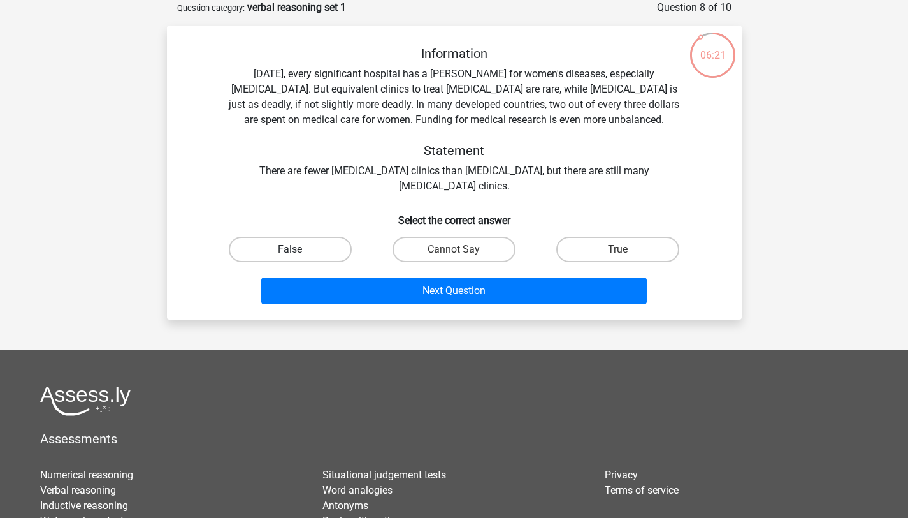
click at [323, 249] on label "False" at bounding box center [290, 248] width 123 height 25
click at [298, 249] on input "False" at bounding box center [294, 253] width 8 height 8
radio input "true"
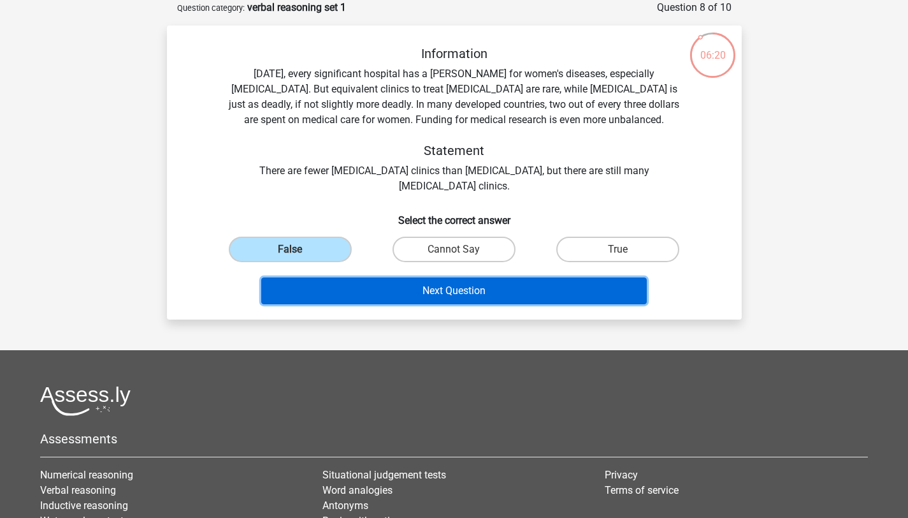
click at [361, 280] on button "Next Question" at bounding box center [454, 290] width 386 height 27
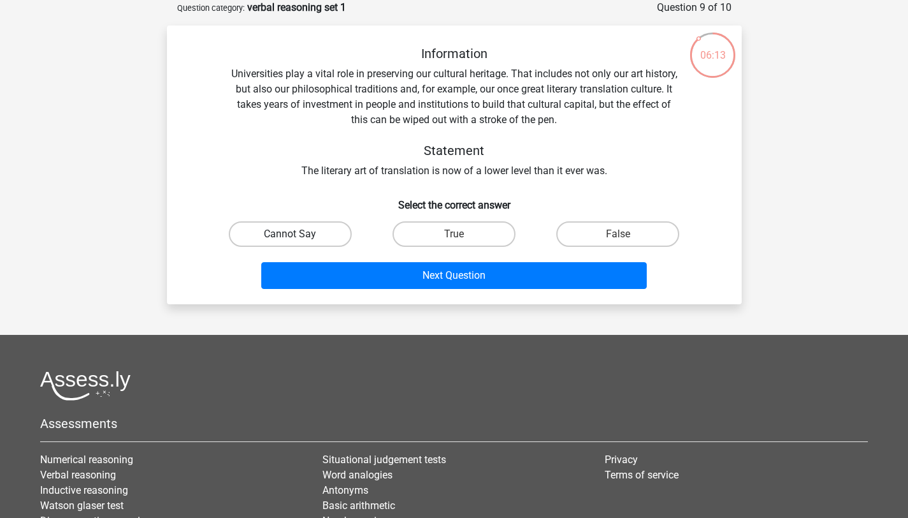
click at [323, 240] on label "Cannot Say" at bounding box center [290, 233] width 123 height 25
click at [298, 240] on input "Cannot Say" at bounding box center [294, 238] width 8 height 8
radio input "true"
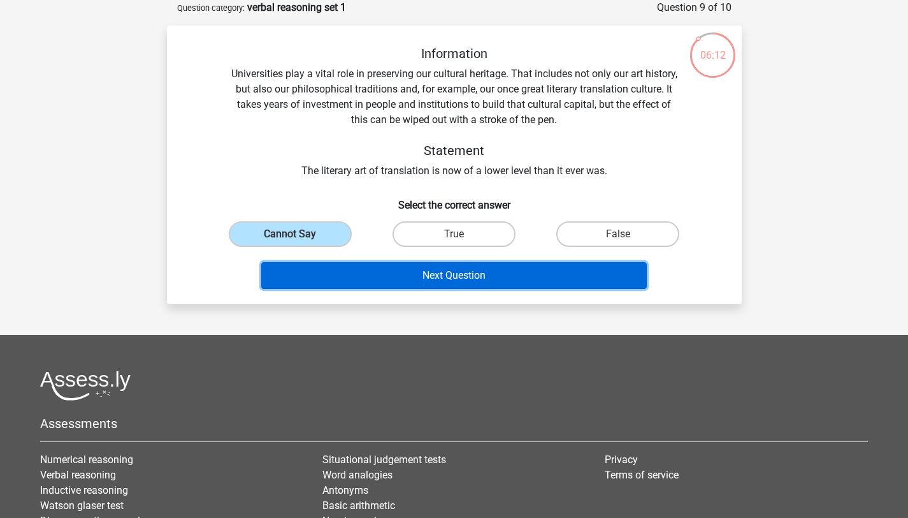
click at [398, 270] on button "Next Question" at bounding box center [454, 275] width 386 height 27
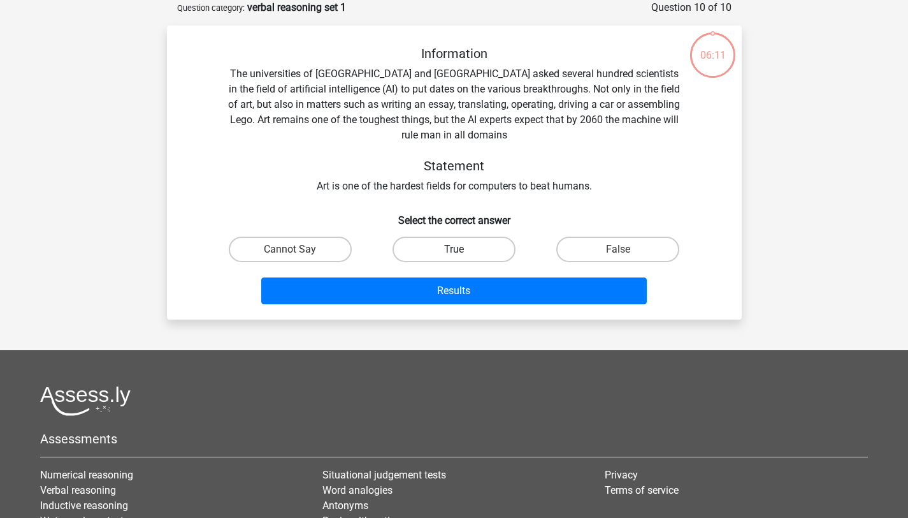
click at [439, 245] on label "True" at bounding box center [454, 248] width 123 height 25
click at [454, 249] on input "True" at bounding box center [458, 253] width 8 height 8
radio input "true"
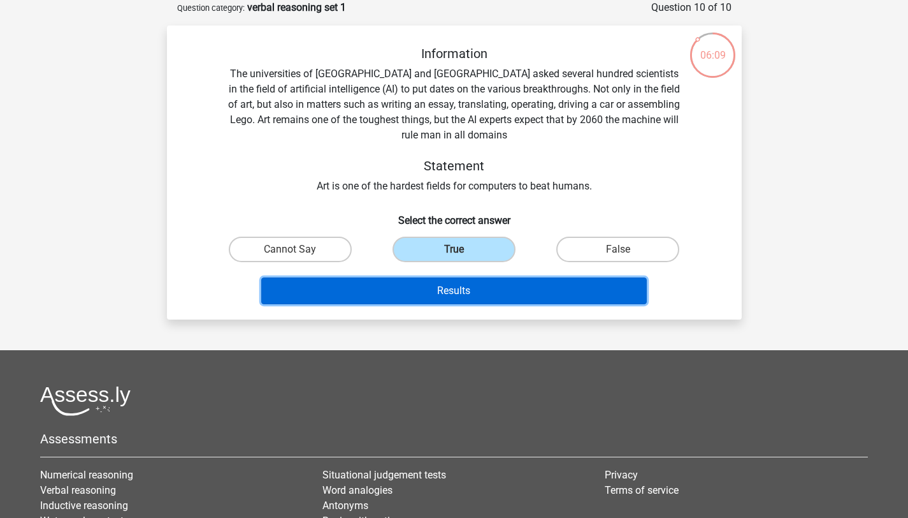
click at [430, 292] on button "Results" at bounding box center [454, 290] width 386 height 27
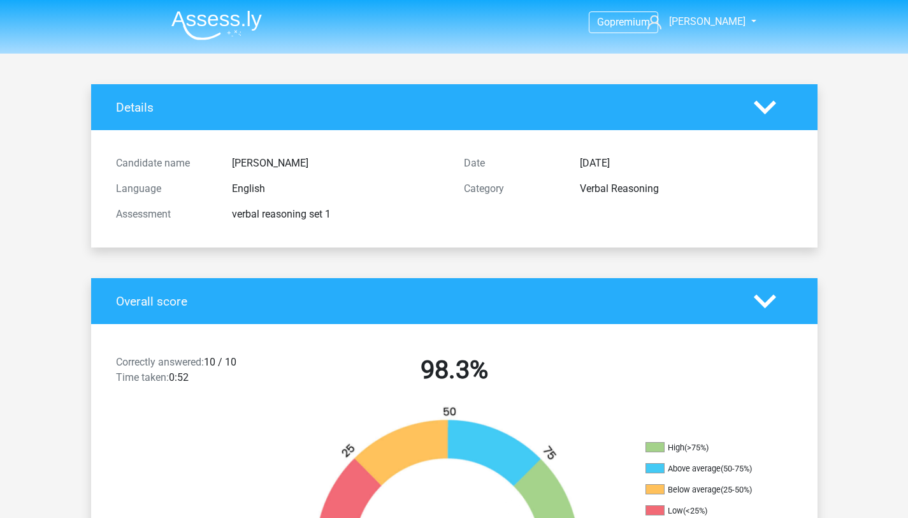
click at [214, 17] on img at bounding box center [216, 25] width 91 height 30
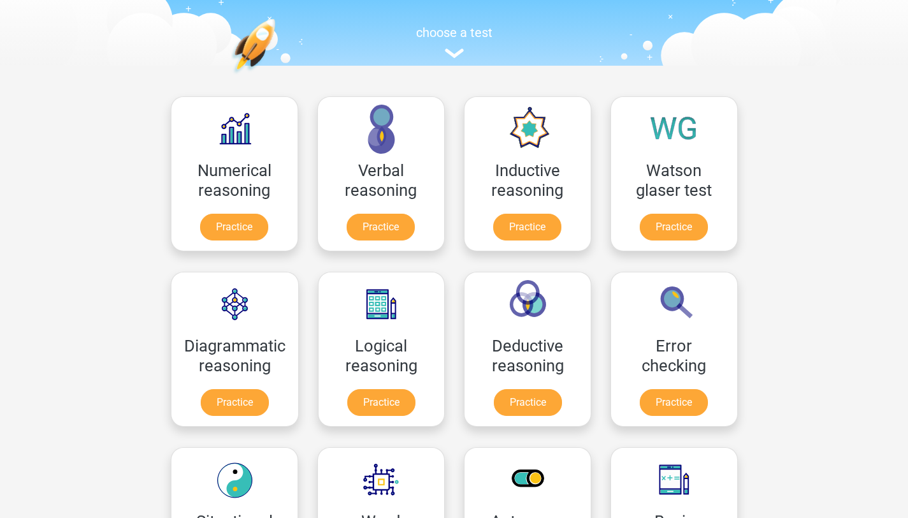
scroll to position [117, 0]
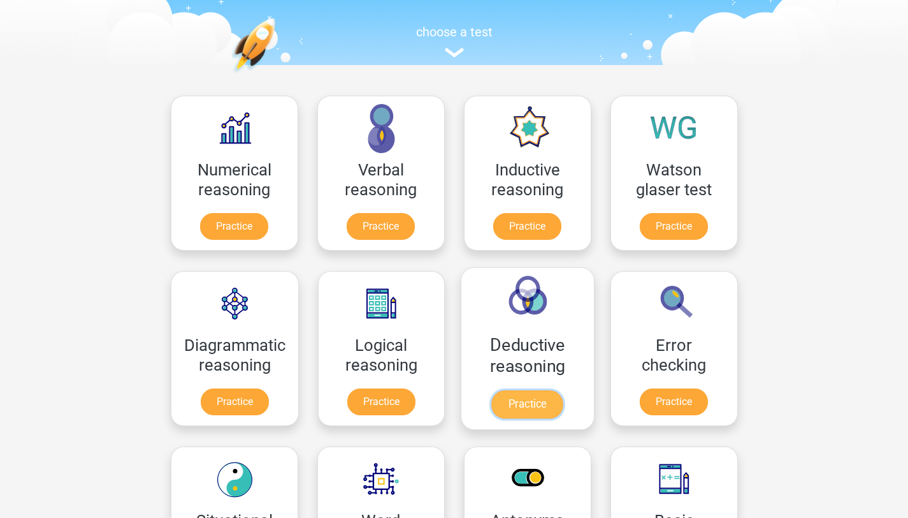
click at [537, 400] on link "Practice" at bounding box center [527, 404] width 71 height 28
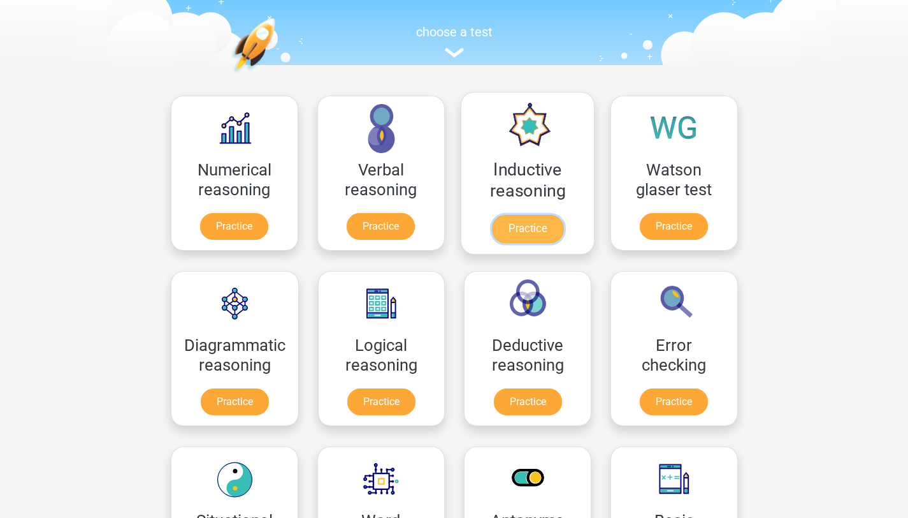
click at [516, 240] on link "Practice" at bounding box center [526, 229] width 71 height 28
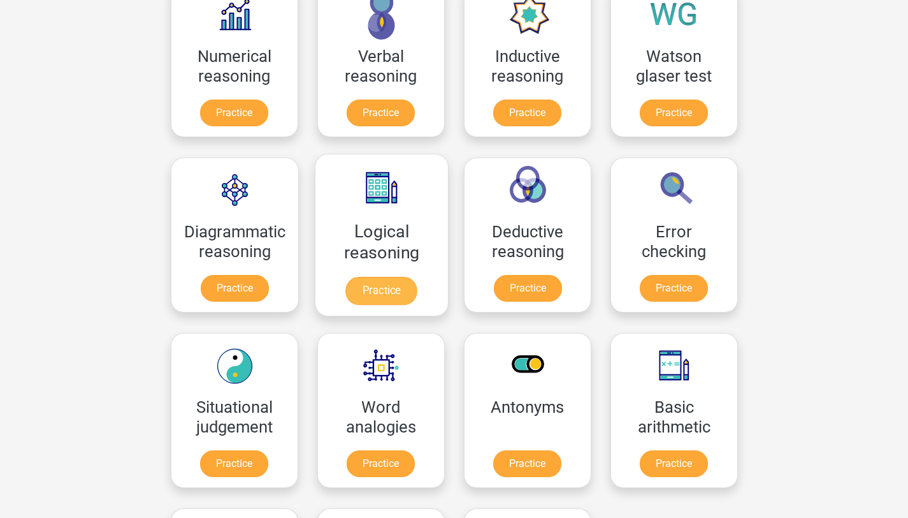
scroll to position [0, 0]
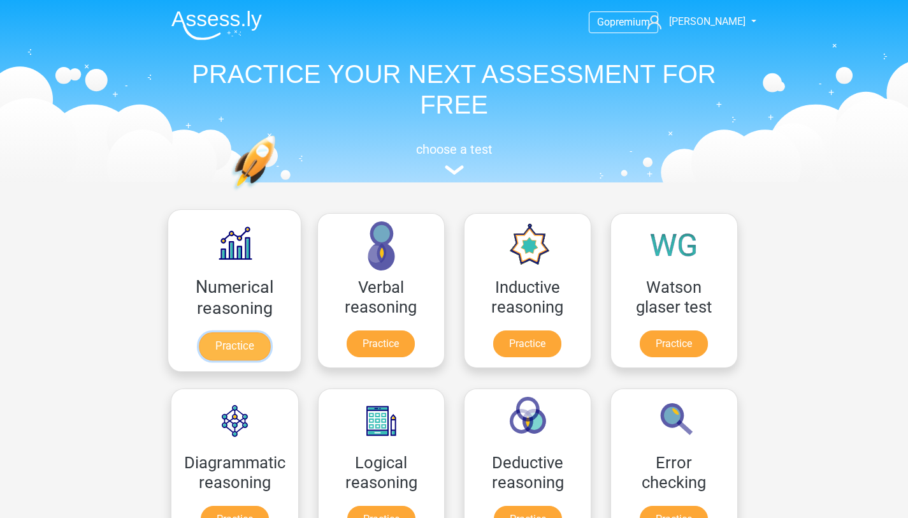
click at [231, 349] on link "Practice" at bounding box center [233, 346] width 71 height 28
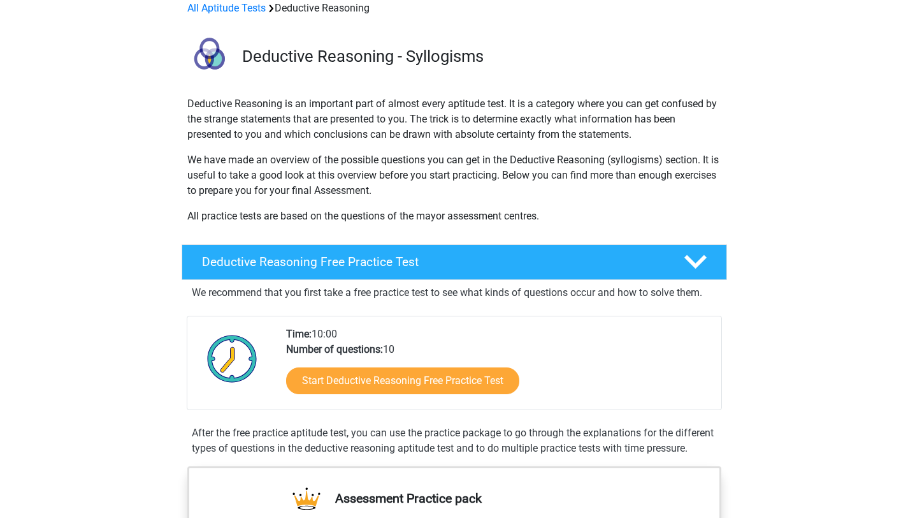
scroll to position [64, 0]
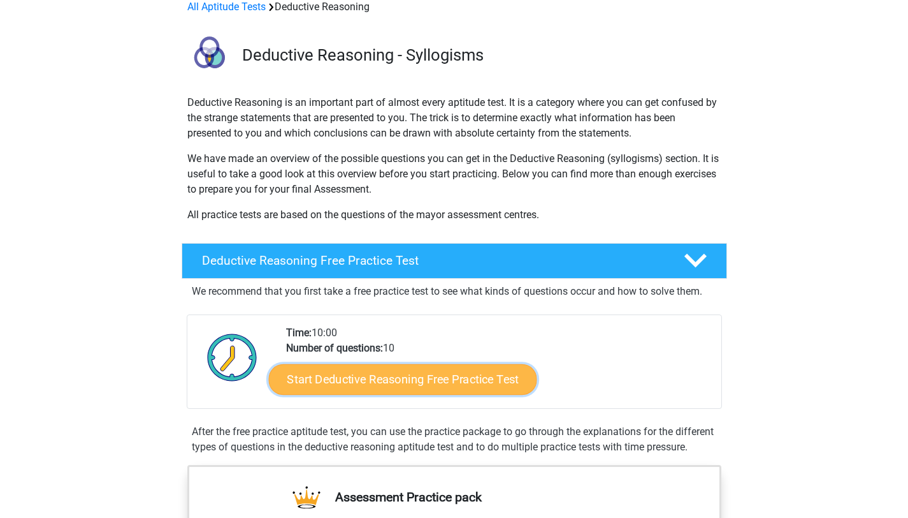
click at [423, 388] on link "Start Deductive Reasoning Free Practice Test" at bounding box center [402, 378] width 268 height 31
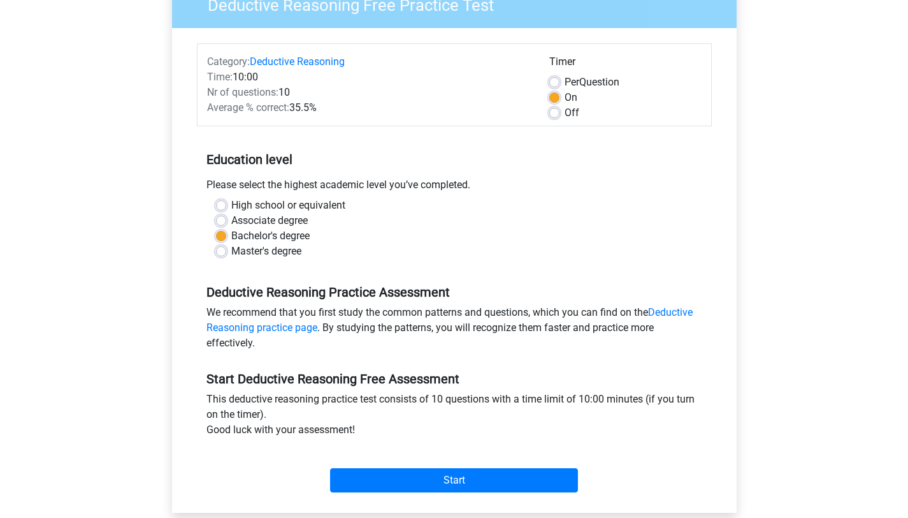
scroll to position [123, 0]
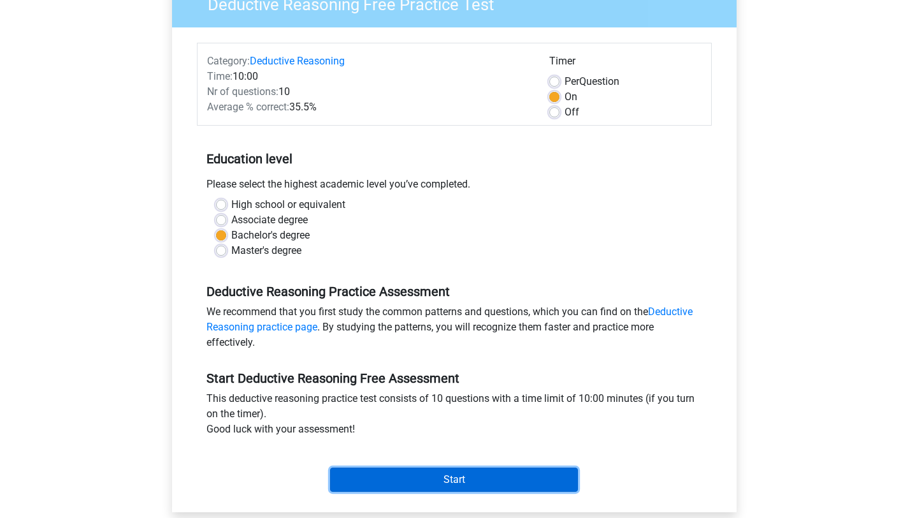
click at [368, 486] on input "Start" at bounding box center [454, 479] width 248 height 24
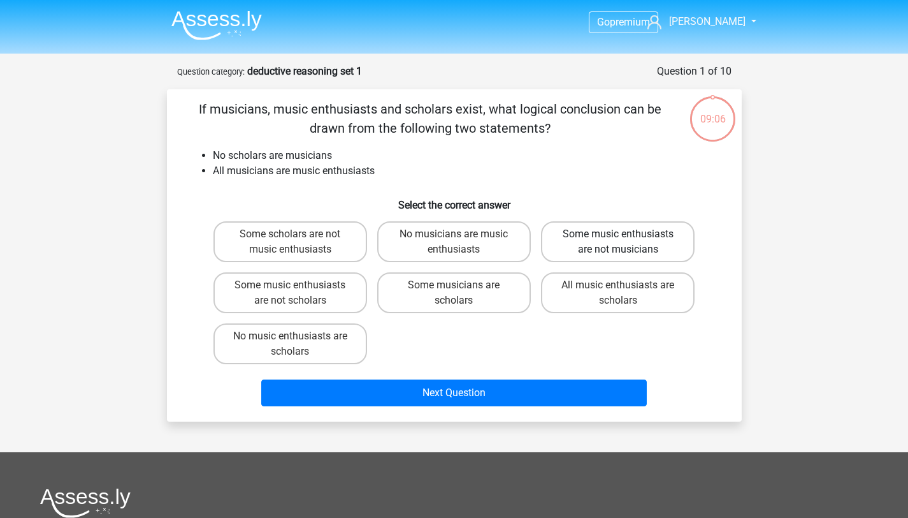
click at [598, 242] on label "Some music enthusiasts are not musicians" at bounding box center [618, 241] width 154 height 41
click at [618, 242] on input "Some music enthusiasts are not musicians" at bounding box center [622, 238] width 8 height 8
radio input "true"
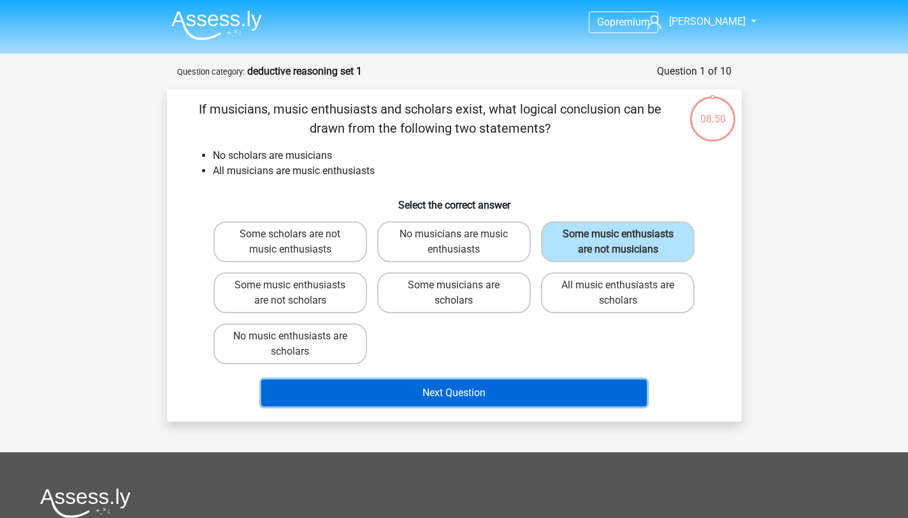
click at [479, 396] on button "Next Question" at bounding box center [454, 392] width 386 height 27
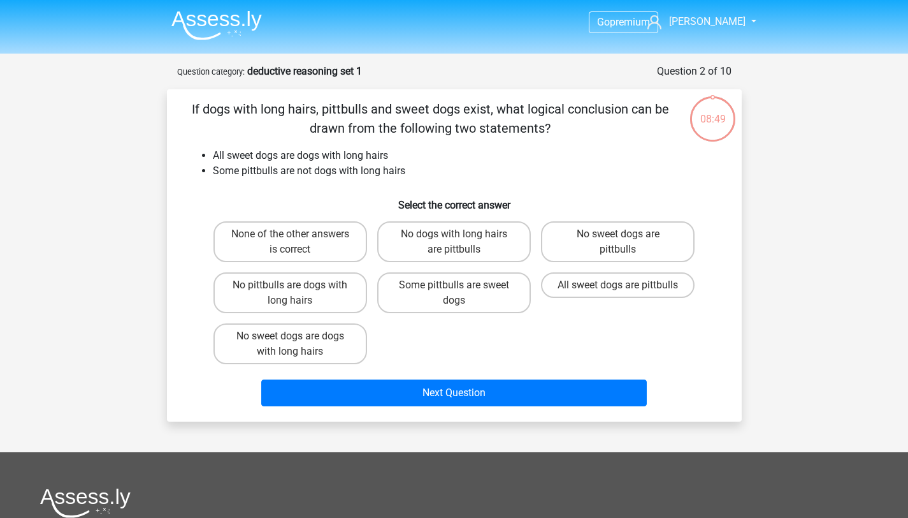
scroll to position [64, 0]
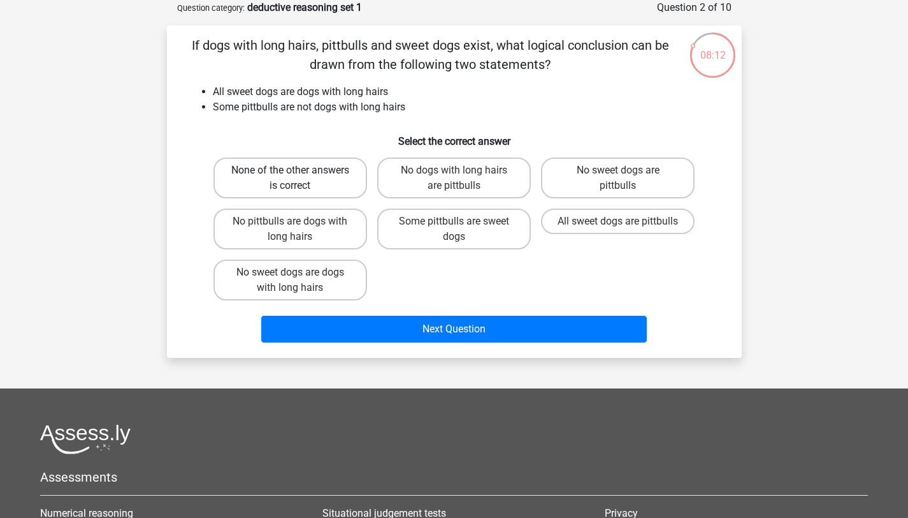
click at [340, 179] on label "None of the other answers is correct" at bounding box center [291, 177] width 154 height 41
click at [298, 178] on input "None of the other answers is correct" at bounding box center [294, 174] width 8 height 8
radio input "true"
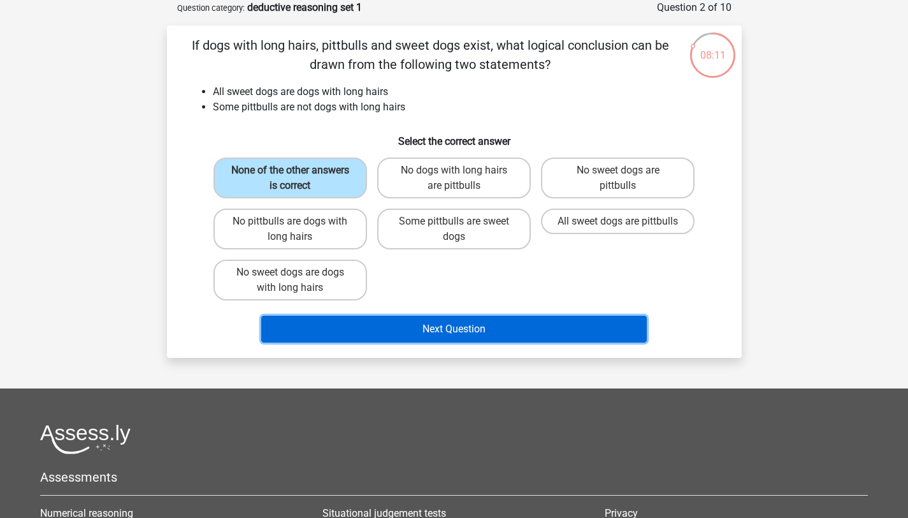
click at [401, 331] on button "Next Question" at bounding box center [454, 328] width 386 height 27
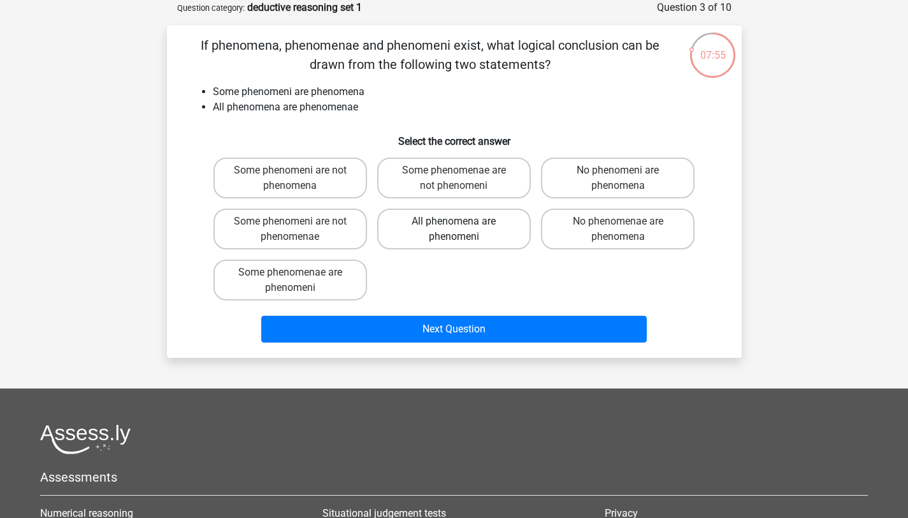
click at [423, 231] on label "All phenomena are phenomeni" at bounding box center [454, 228] width 154 height 41
click at [454, 229] on input "All phenomena are phenomeni" at bounding box center [458, 225] width 8 height 8
radio input "true"
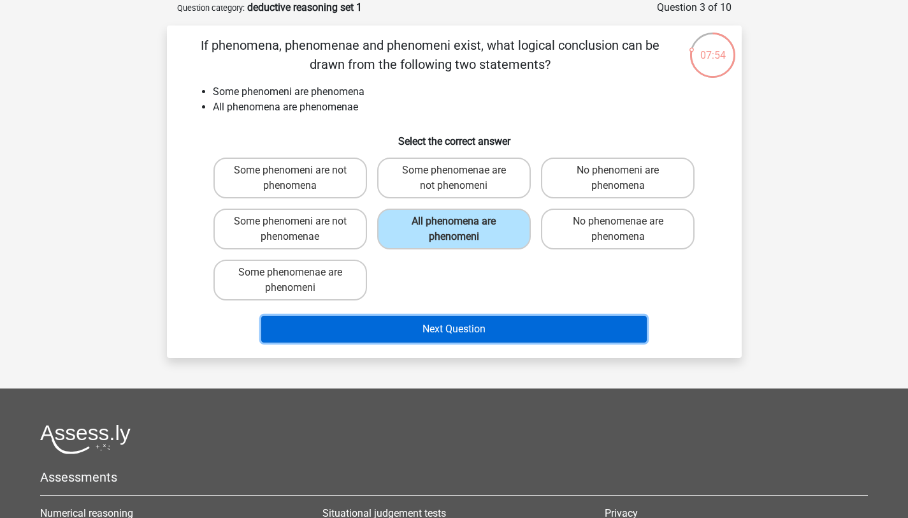
click at [395, 331] on button "Next Question" at bounding box center [454, 328] width 386 height 27
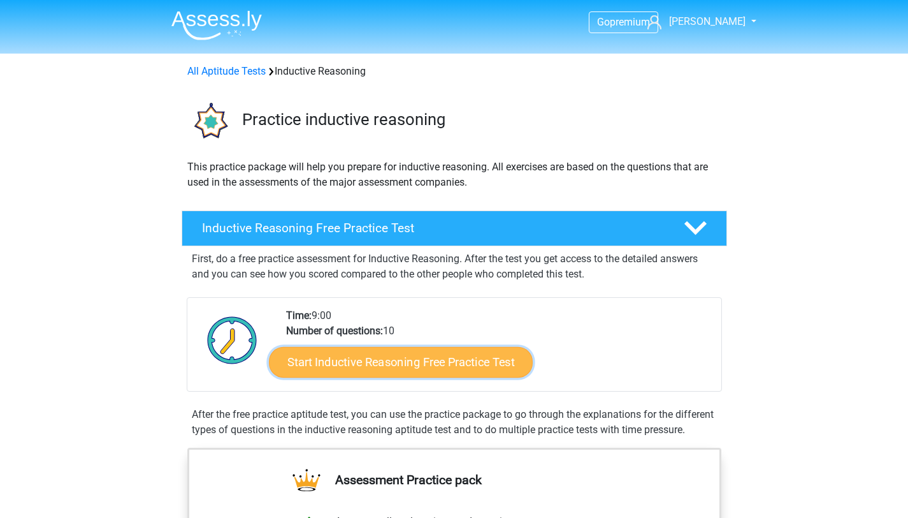
click at [323, 364] on link "Start Inductive Reasoning Free Practice Test" at bounding box center [401, 361] width 264 height 31
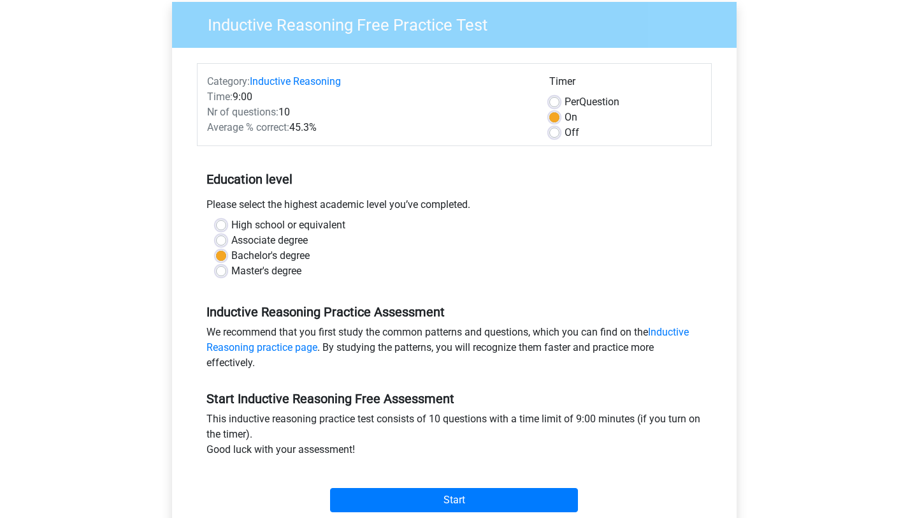
scroll to position [147, 0]
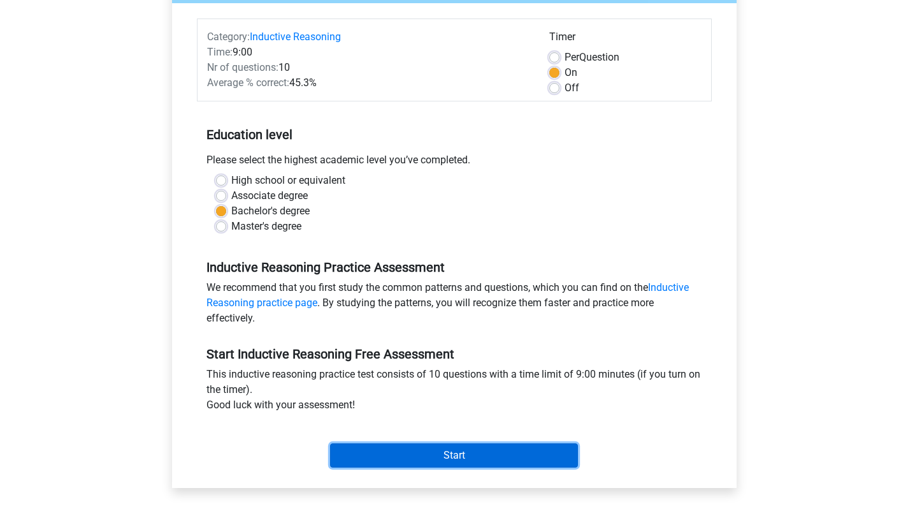
click at [395, 448] on input "Start" at bounding box center [454, 455] width 248 height 24
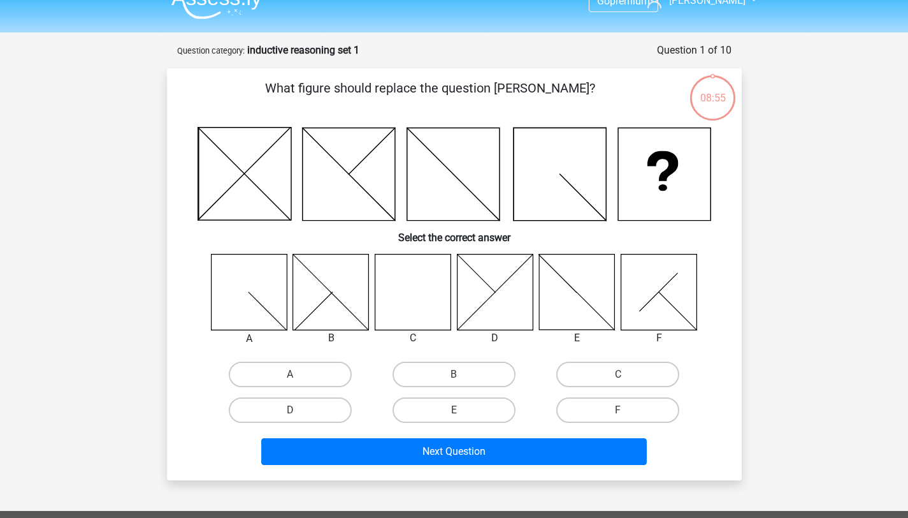
scroll to position [25, 0]
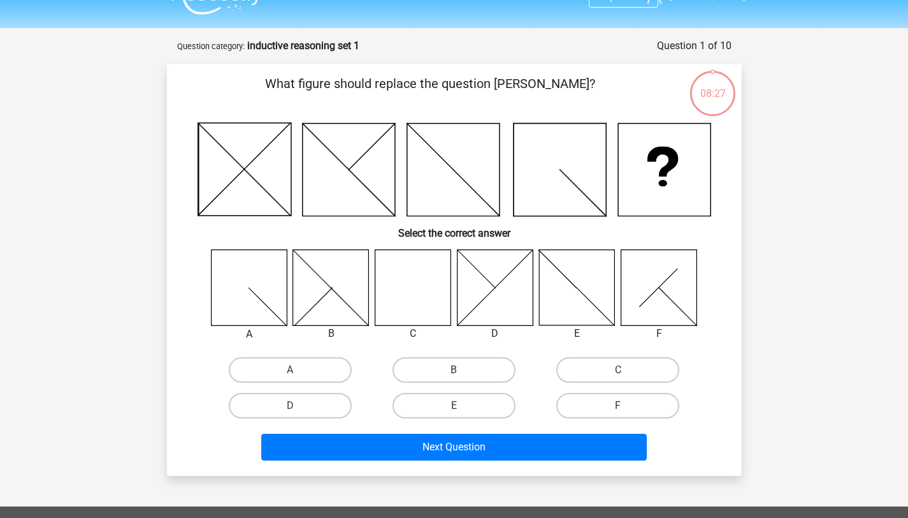
click at [401, 284] on icon at bounding box center [413, 287] width 76 height 76
click at [619, 370] on input "C" at bounding box center [622, 374] width 8 height 8
radio input "true"
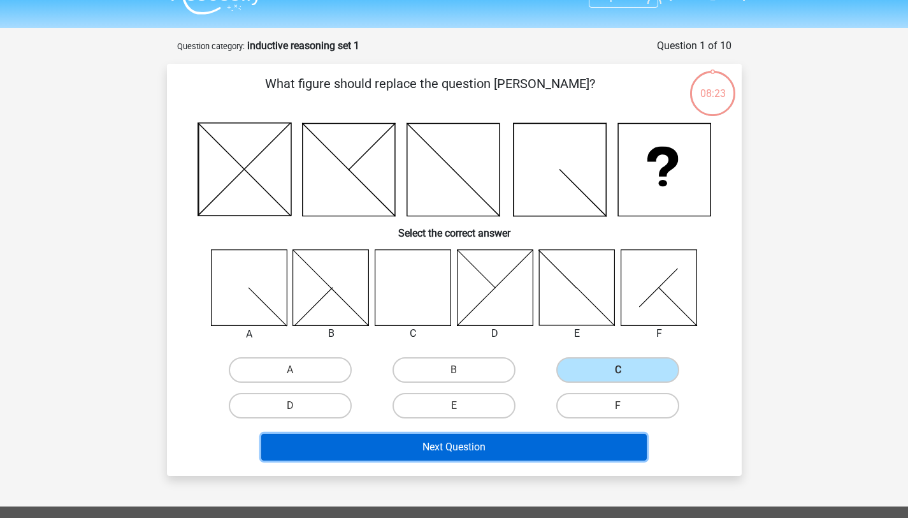
click at [528, 450] on button "Next Question" at bounding box center [454, 446] width 386 height 27
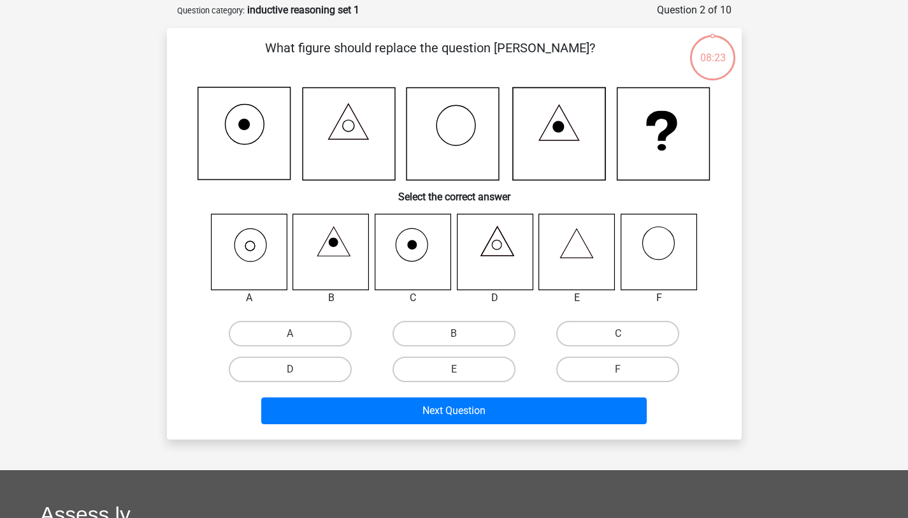
scroll to position [64, 0]
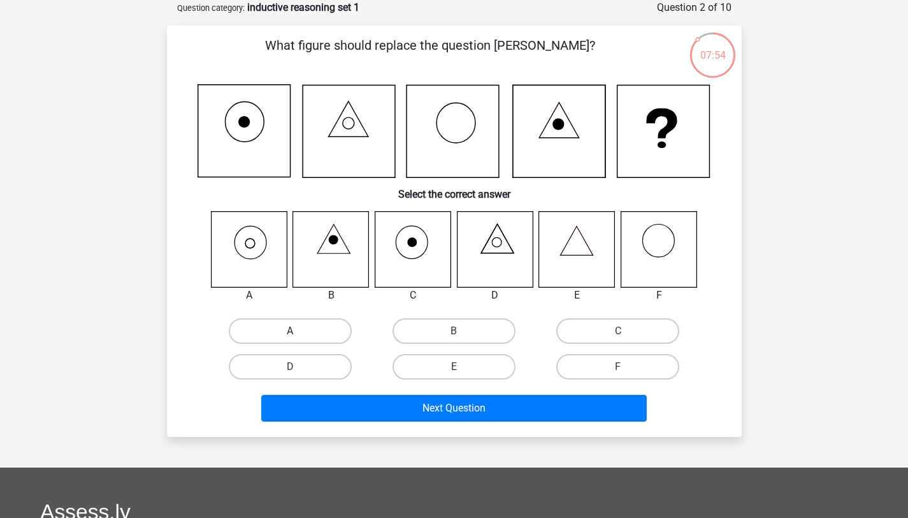
click at [262, 333] on label "A" at bounding box center [290, 330] width 123 height 25
click at [290, 333] on input "A" at bounding box center [294, 335] width 8 height 8
radio input "true"
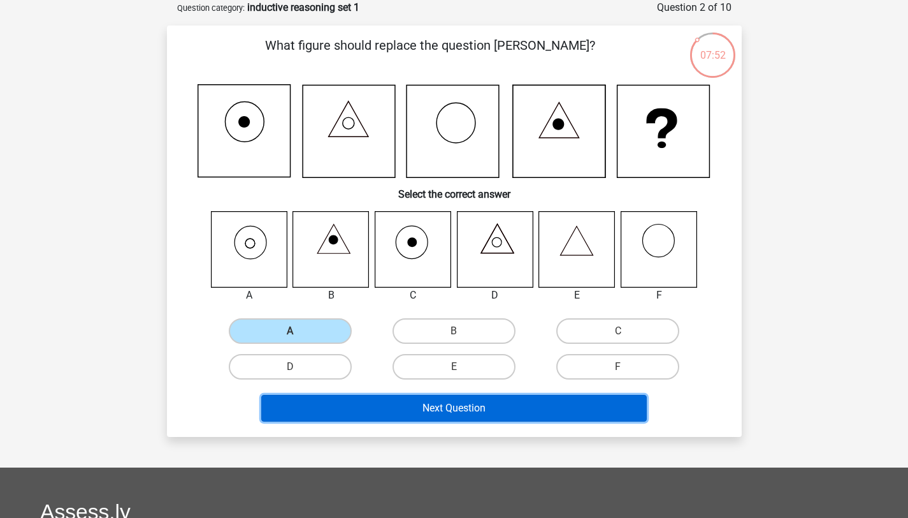
click at [304, 401] on button "Next Question" at bounding box center [454, 408] width 386 height 27
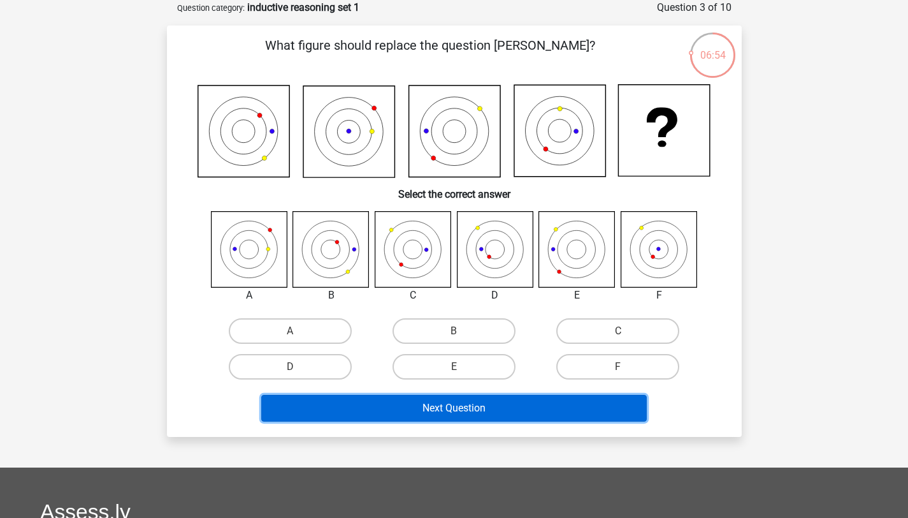
click at [390, 406] on button "Next Question" at bounding box center [454, 408] width 386 height 27
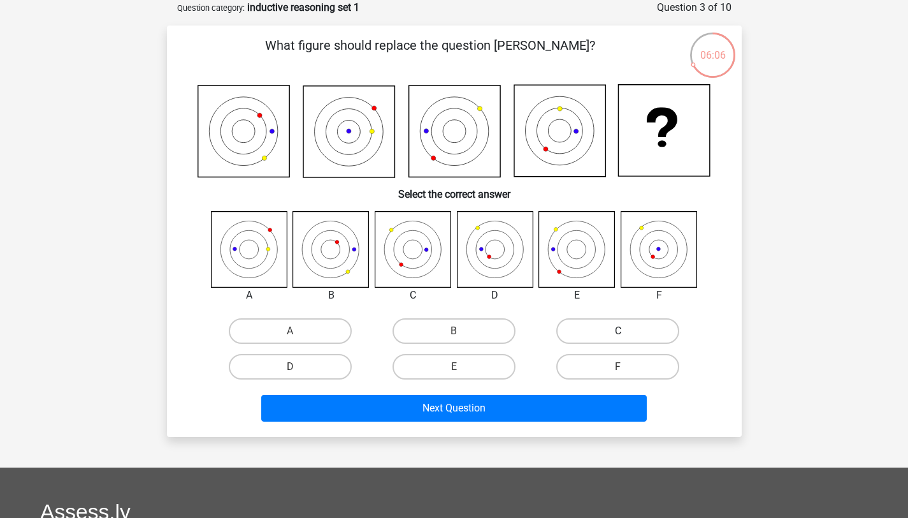
click at [581, 330] on label "C" at bounding box center [617, 330] width 123 height 25
click at [618, 331] on input "C" at bounding box center [622, 335] width 8 height 8
radio input "true"
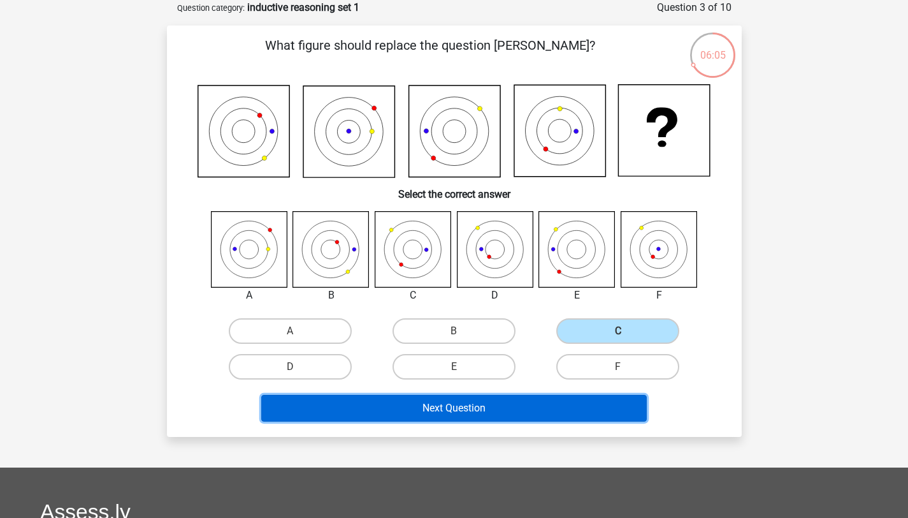
click at [531, 414] on button "Next Question" at bounding box center [454, 408] width 386 height 27
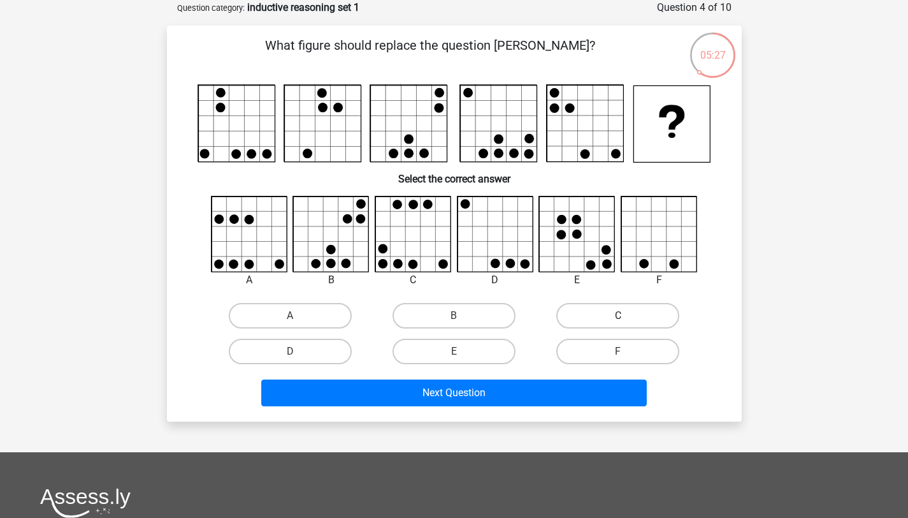
click at [598, 308] on label "C" at bounding box center [617, 315] width 123 height 25
click at [618, 315] on input "C" at bounding box center [622, 319] width 8 height 8
radio input "true"
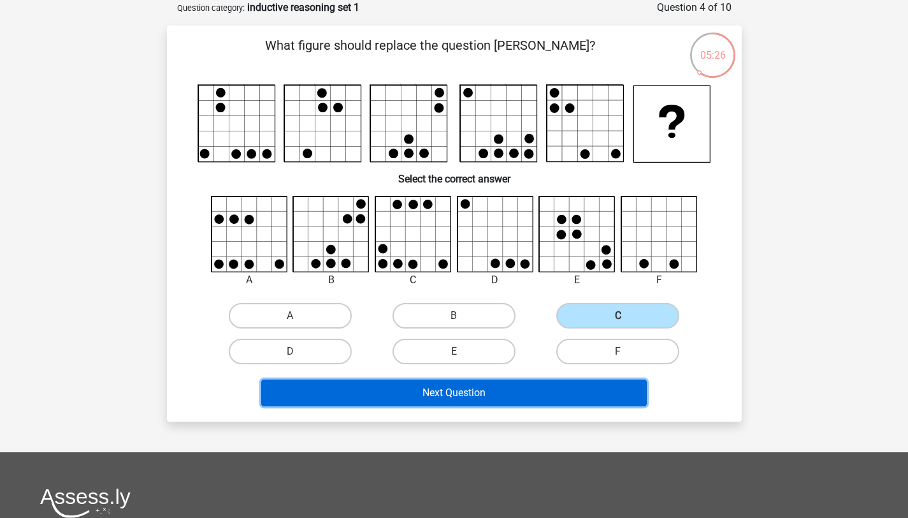
click at [515, 396] on button "Next Question" at bounding box center [454, 392] width 386 height 27
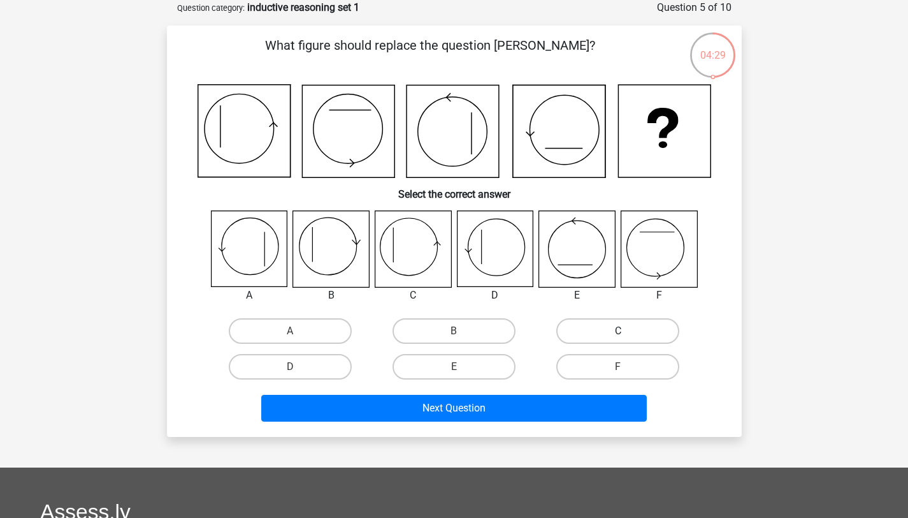
click at [581, 328] on label "C" at bounding box center [617, 330] width 123 height 25
click at [618, 331] on input "C" at bounding box center [622, 335] width 8 height 8
radio input "true"
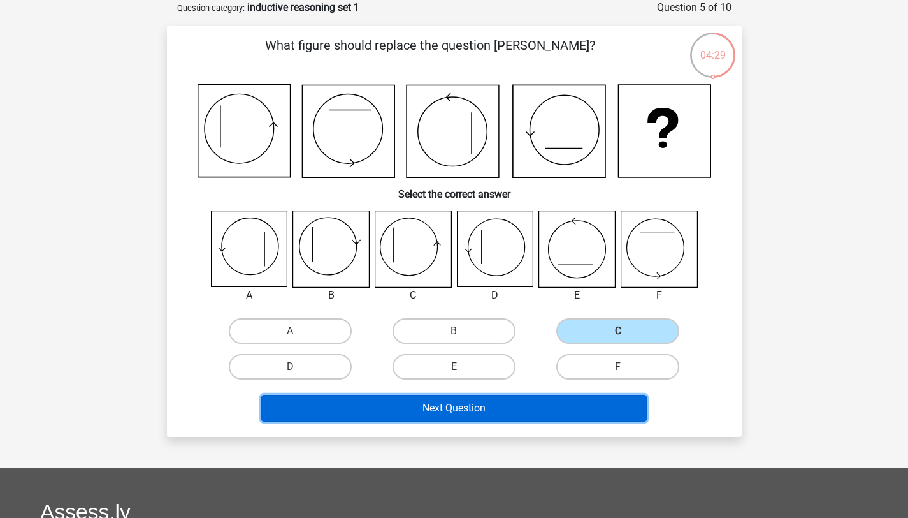
click at [521, 409] on button "Next Question" at bounding box center [454, 408] width 386 height 27
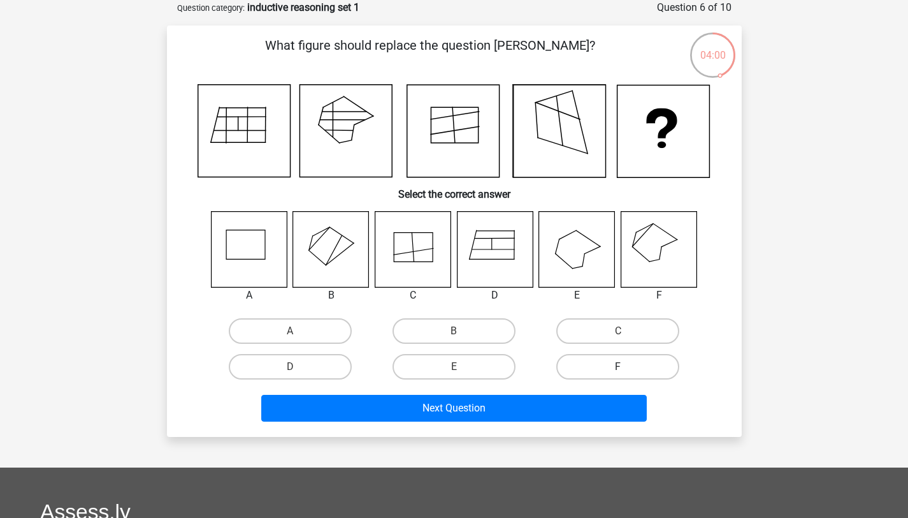
click at [600, 367] on label "F" at bounding box center [617, 366] width 123 height 25
click at [618, 367] on input "F" at bounding box center [622, 370] width 8 height 8
radio input "true"
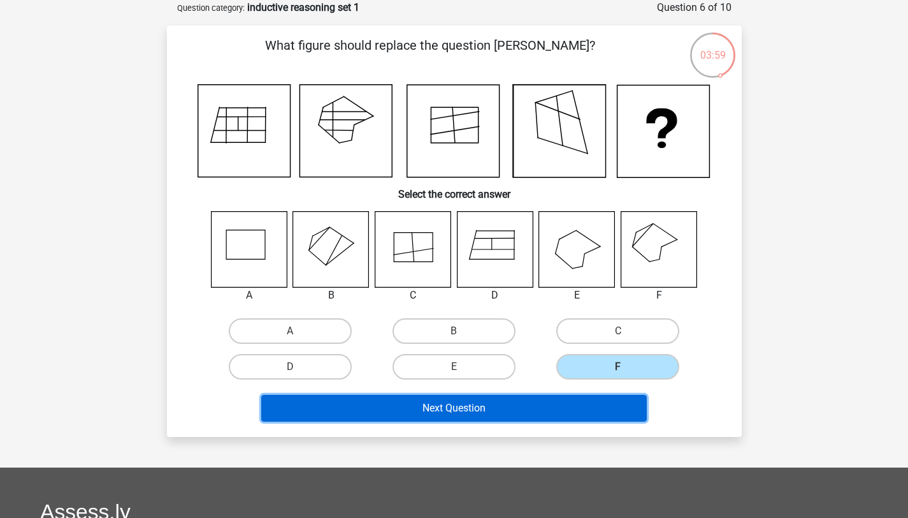
click at [556, 402] on button "Next Question" at bounding box center [454, 408] width 386 height 27
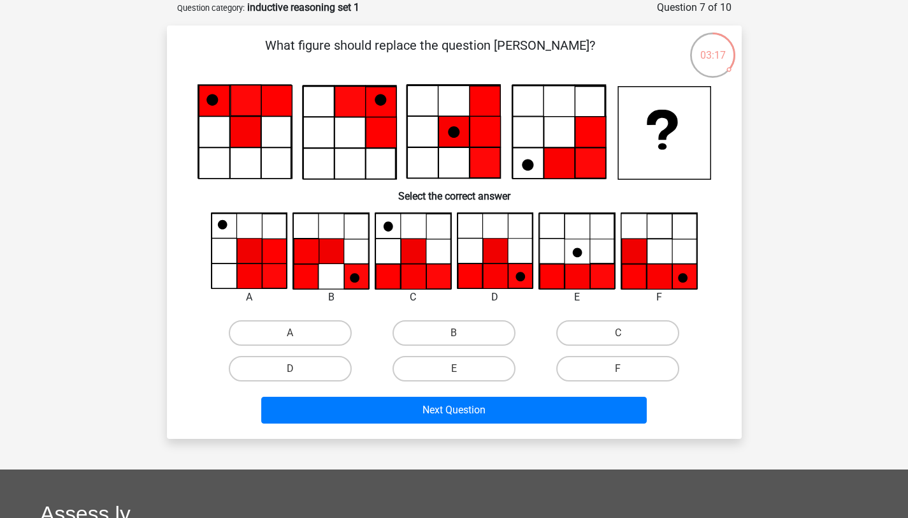
click at [296, 370] on input "D" at bounding box center [294, 372] width 8 height 8
radio input "true"
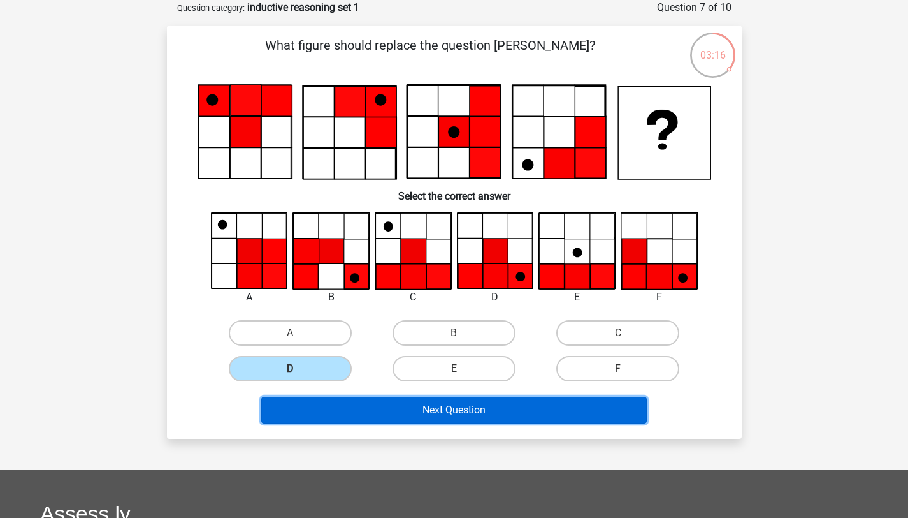
click at [354, 415] on button "Next Question" at bounding box center [454, 409] width 386 height 27
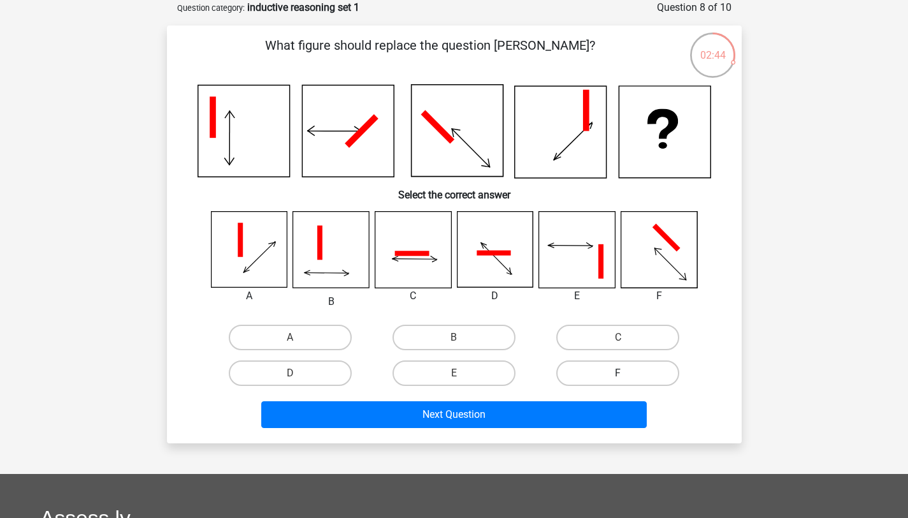
click at [569, 371] on label "F" at bounding box center [617, 372] width 123 height 25
click at [618, 373] on input "F" at bounding box center [622, 377] width 8 height 8
radio input "true"
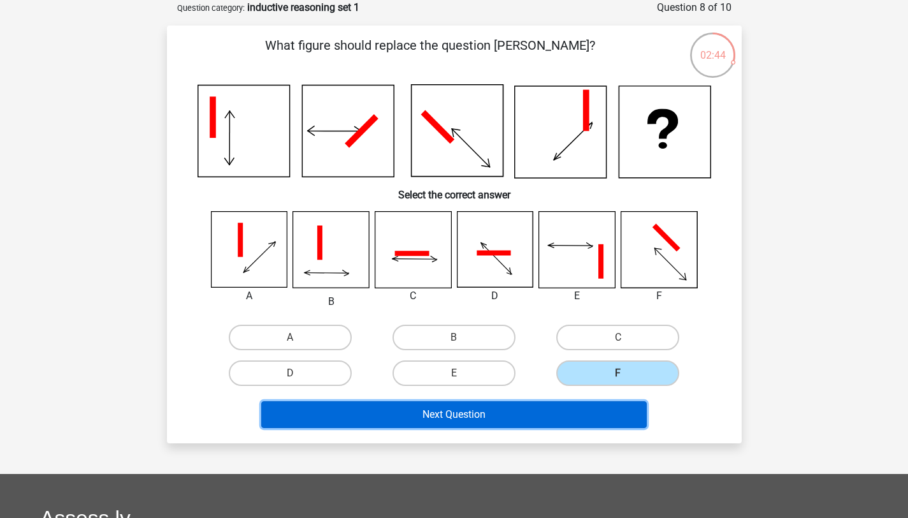
click at [525, 411] on button "Next Question" at bounding box center [454, 414] width 386 height 27
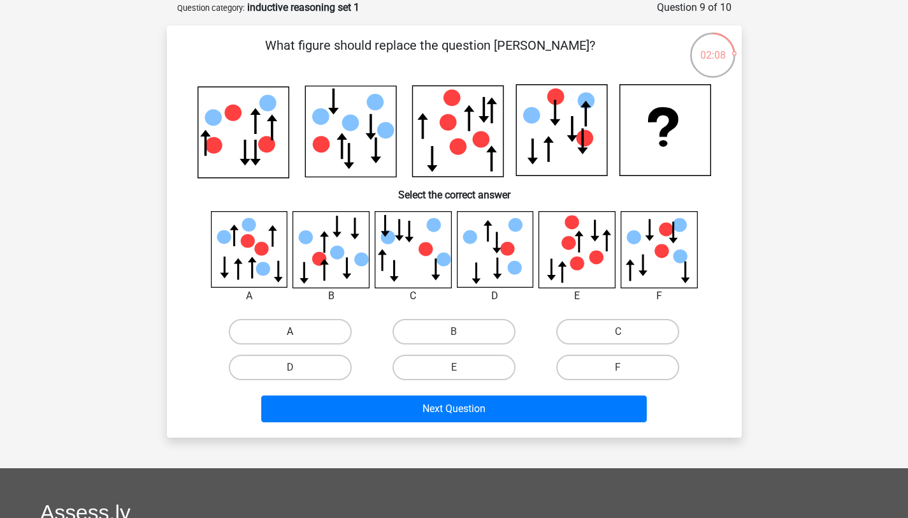
click at [328, 332] on label "A" at bounding box center [290, 331] width 123 height 25
click at [298, 332] on input "A" at bounding box center [294, 335] width 8 height 8
radio input "true"
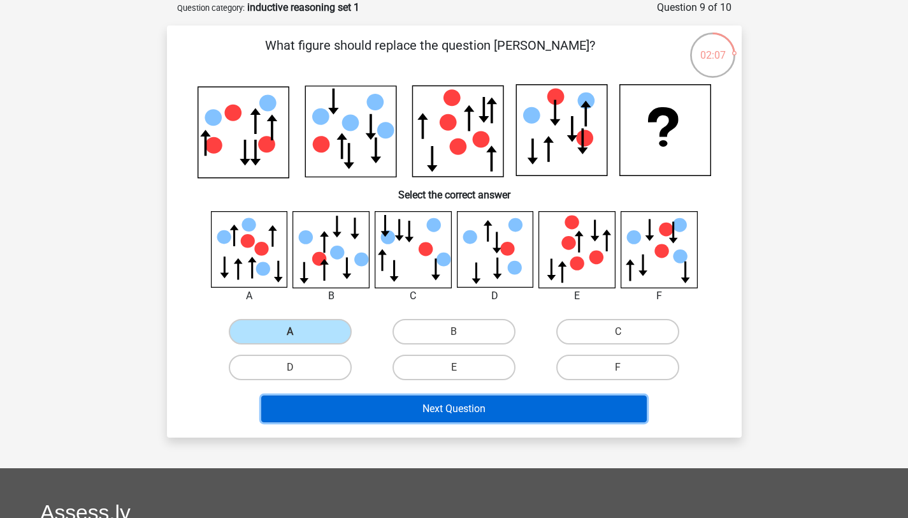
click at [362, 406] on button "Next Question" at bounding box center [454, 408] width 386 height 27
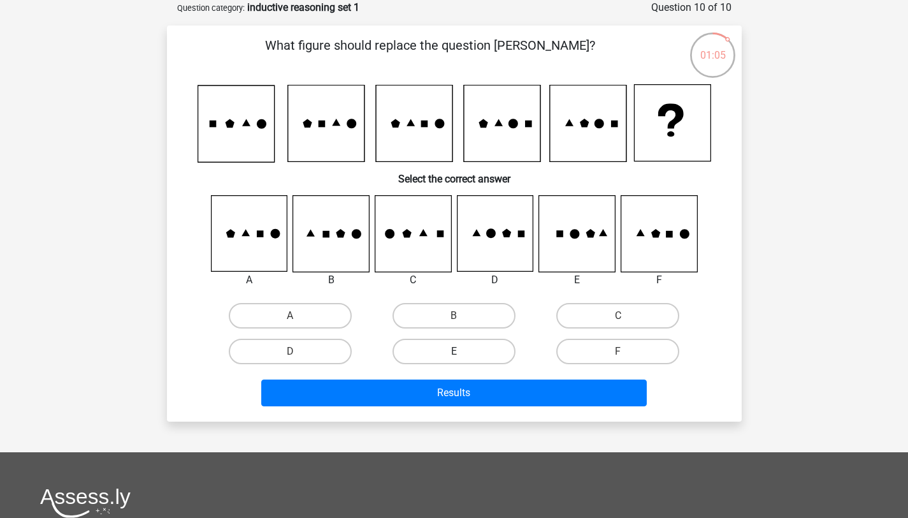
click at [470, 356] on label "E" at bounding box center [454, 350] width 123 height 25
click at [462, 356] on input "E" at bounding box center [458, 355] width 8 height 8
radio input "true"
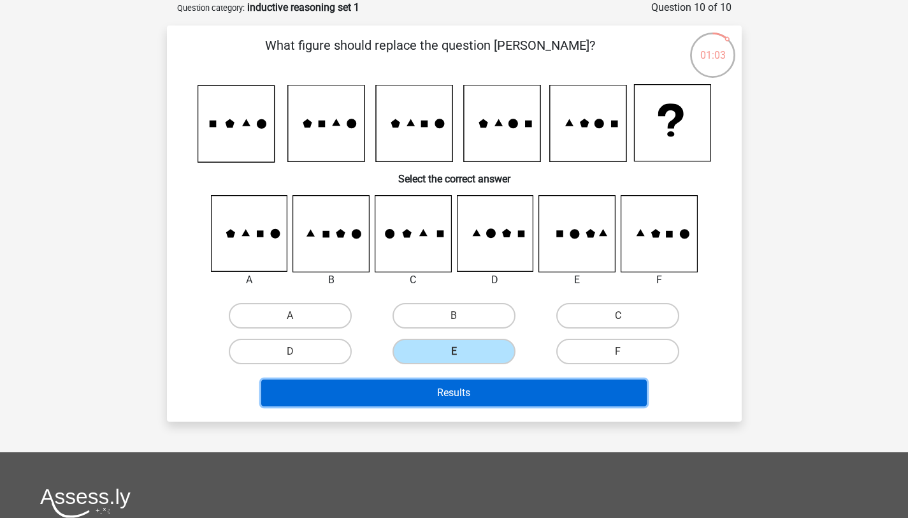
click at [474, 386] on button "Results" at bounding box center [454, 392] width 386 height 27
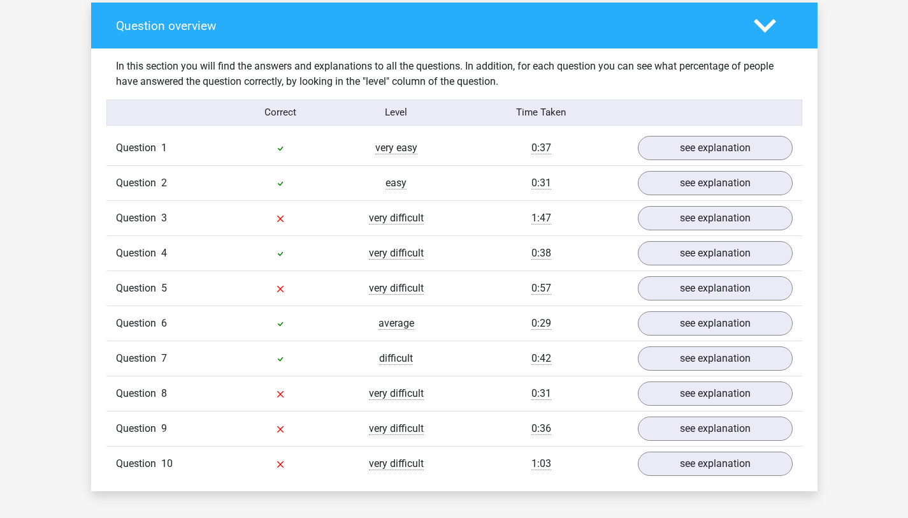
scroll to position [944, 0]
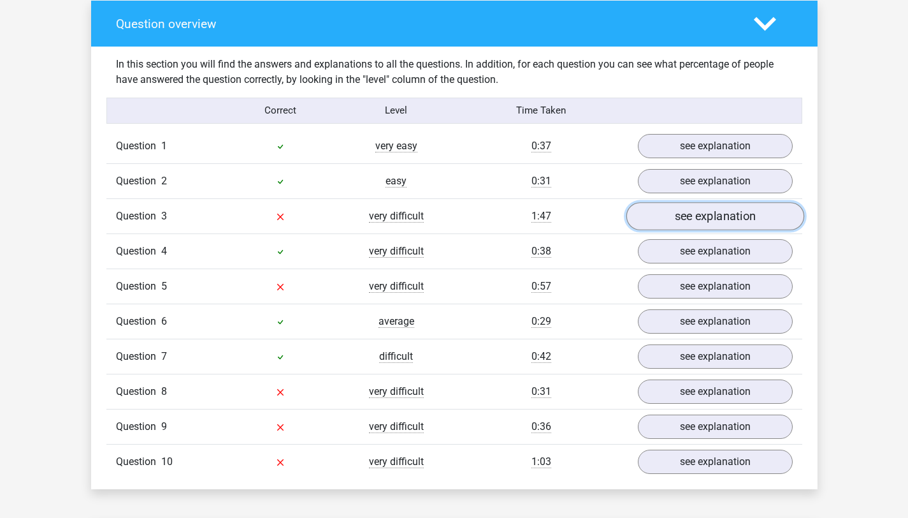
click at [662, 228] on link "see explanation" at bounding box center [715, 216] width 178 height 28
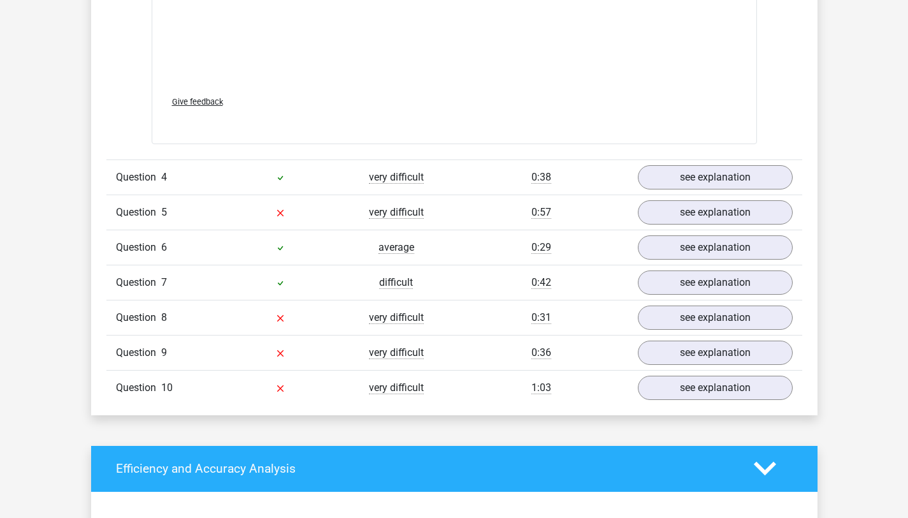
scroll to position [2087, 0]
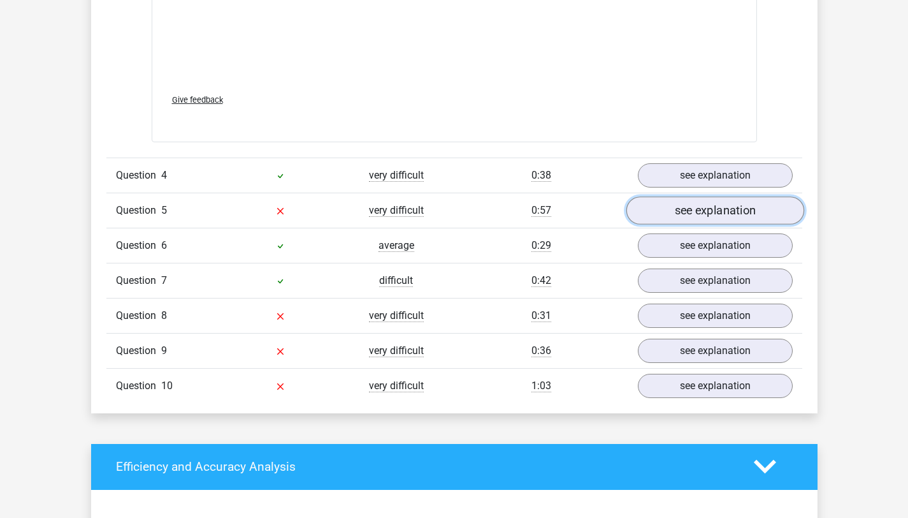
click at [684, 215] on link "see explanation" at bounding box center [715, 210] width 178 height 28
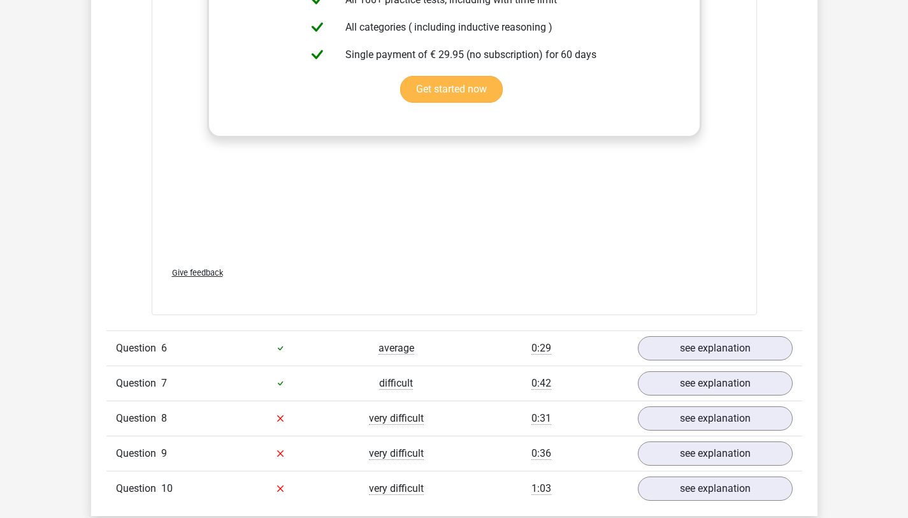
scroll to position [3259, 0]
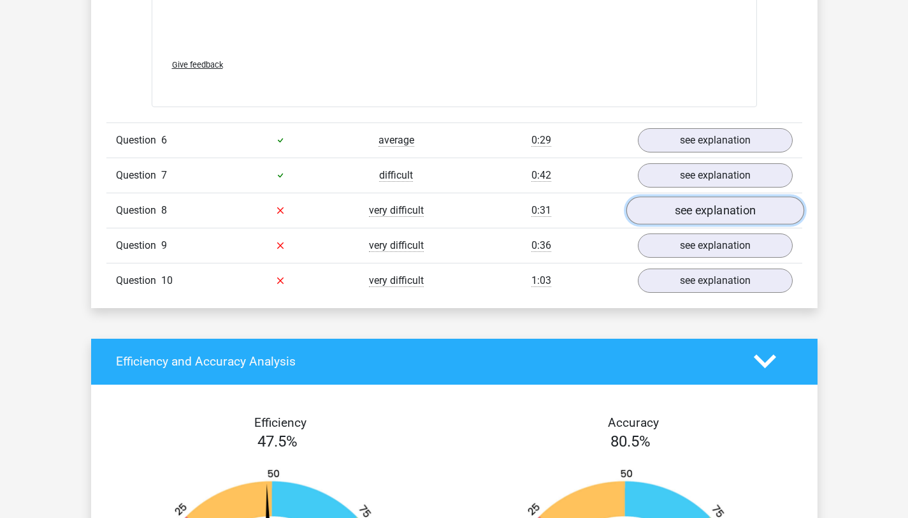
click at [706, 214] on link "see explanation" at bounding box center [715, 210] width 178 height 28
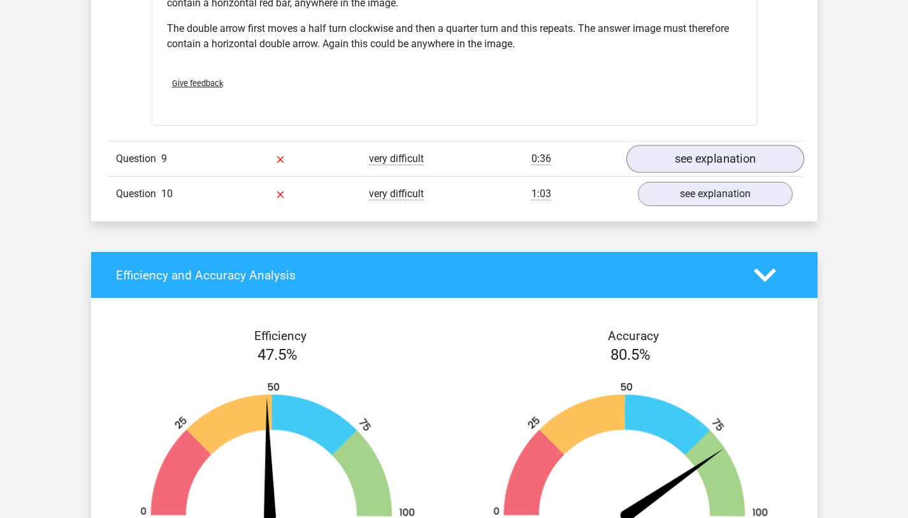
scroll to position [4031, 0]
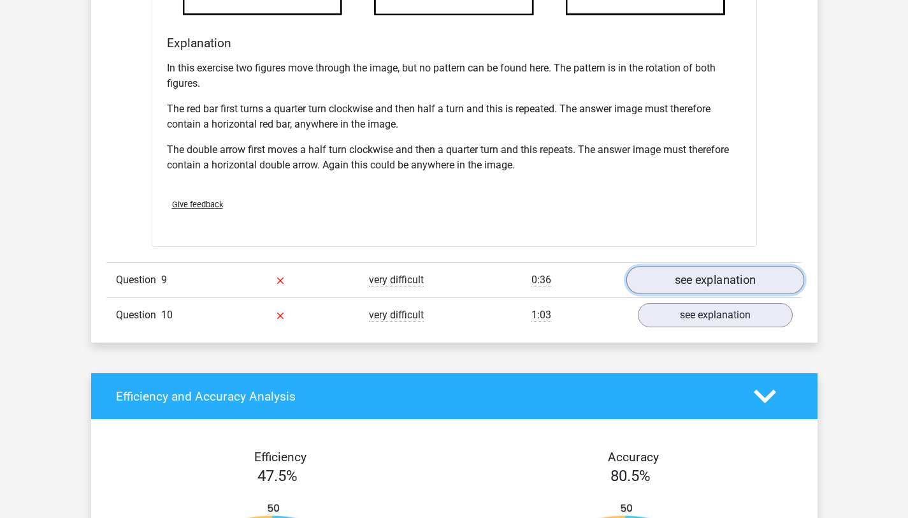
click at [680, 278] on link "see explanation" at bounding box center [715, 280] width 178 height 28
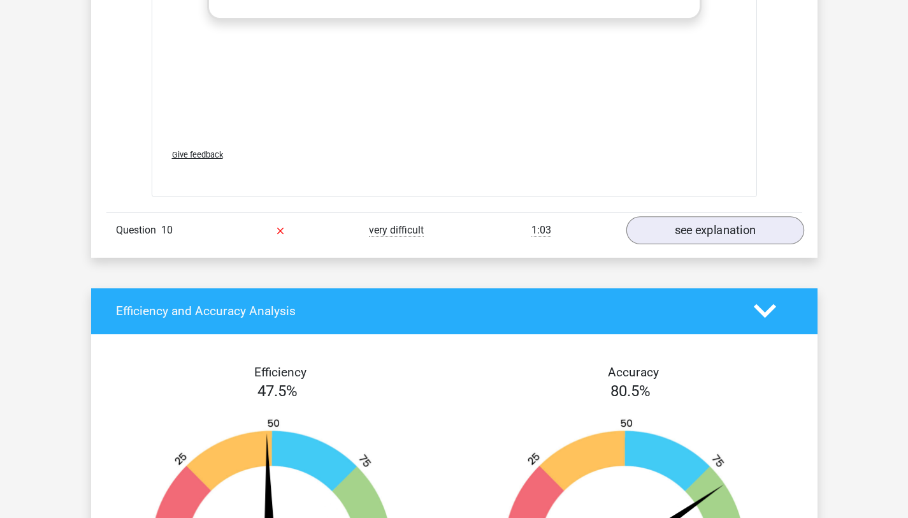
scroll to position [5142, 0]
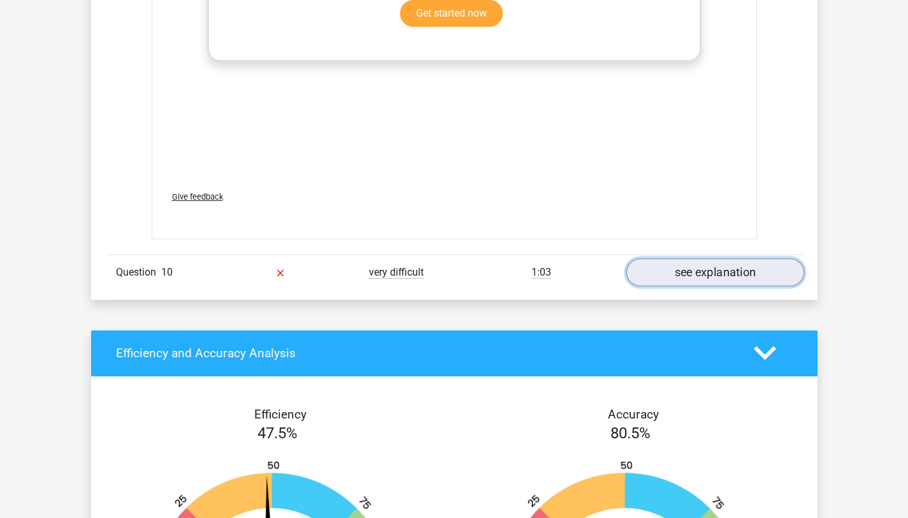
click at [707, 270] on link "see explanation" at bounding box center [715, 272] width 178 height 28
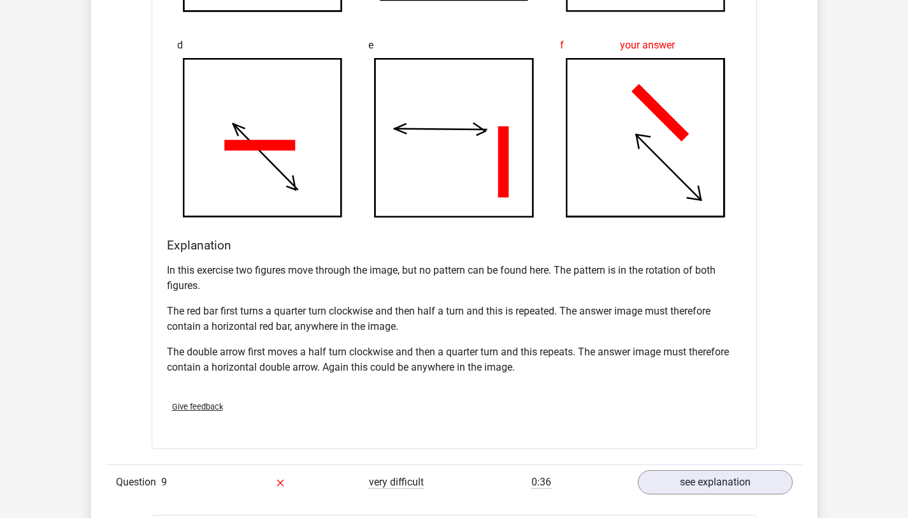
scroll to position [2636, 0]
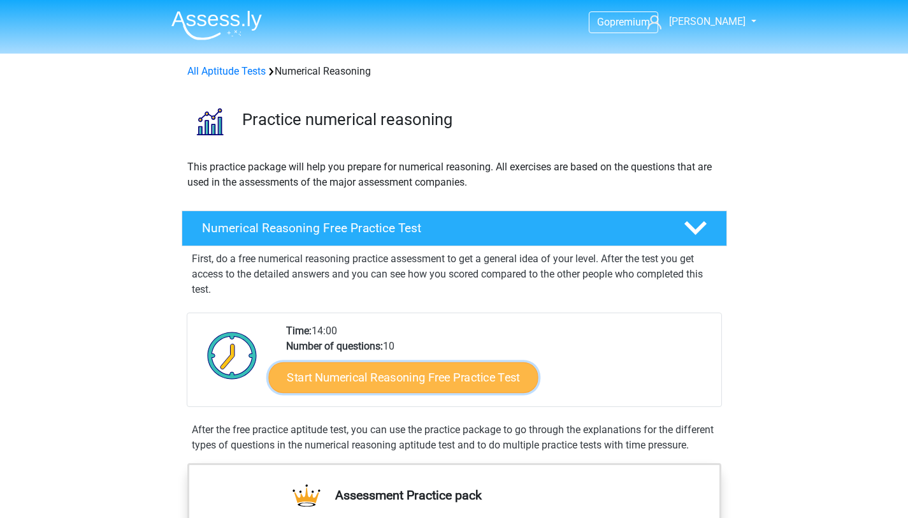
click at [340, 388] on link "Start Numerical Reasoning Free Practice Test" at bounding box center [403, 376] width 270 height 31
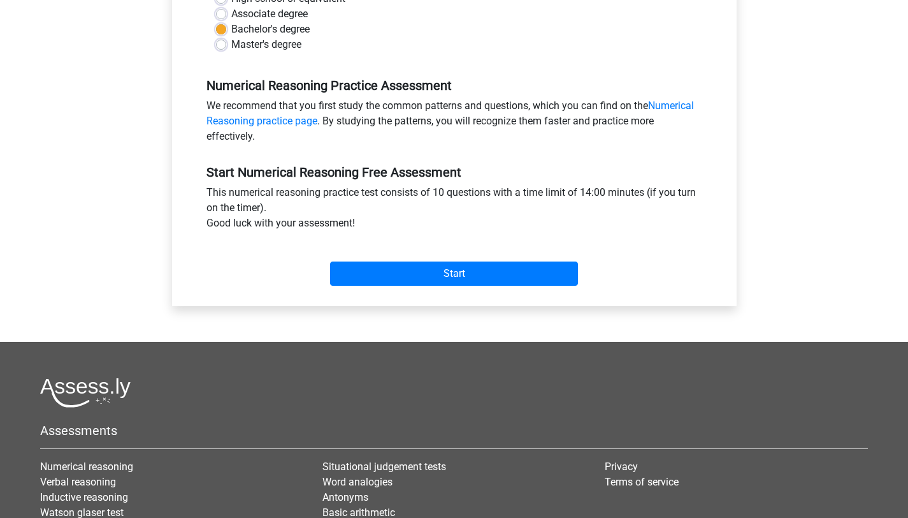
scroll to position [481, 0]
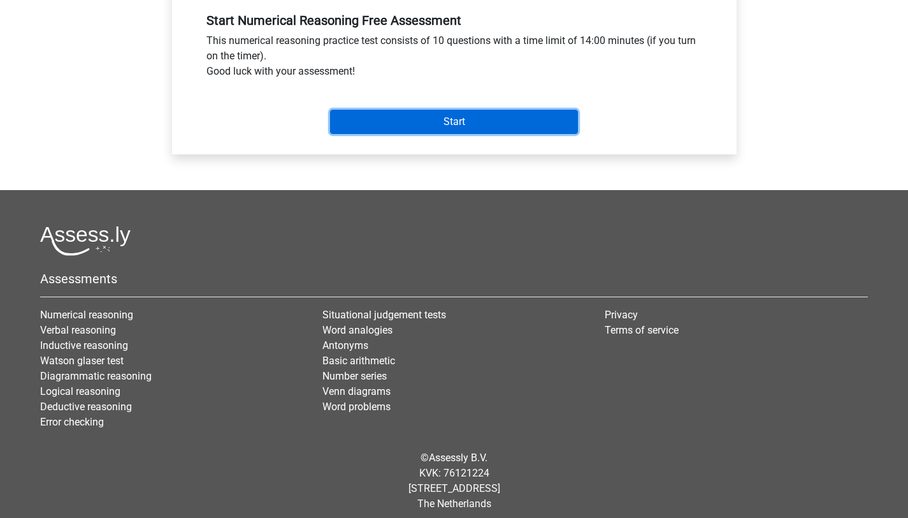
click at [437, 129] on input "Start" at bounding box center [454, 122] width 248 height 24
click at [442, 124] on input "Start" at bounding box center [454, 122] width 248 height 24
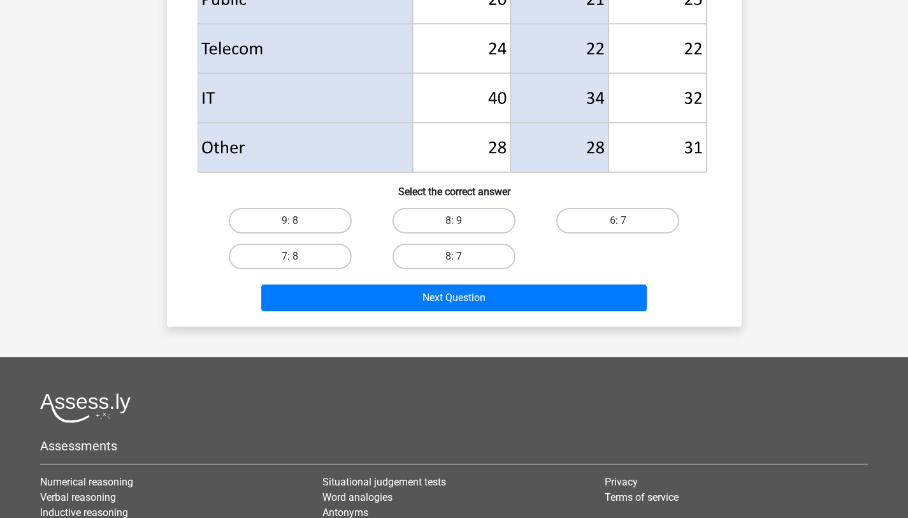
scroll to position [252, 0]
